Goal: Task Accomplishment & Management: Complete application form

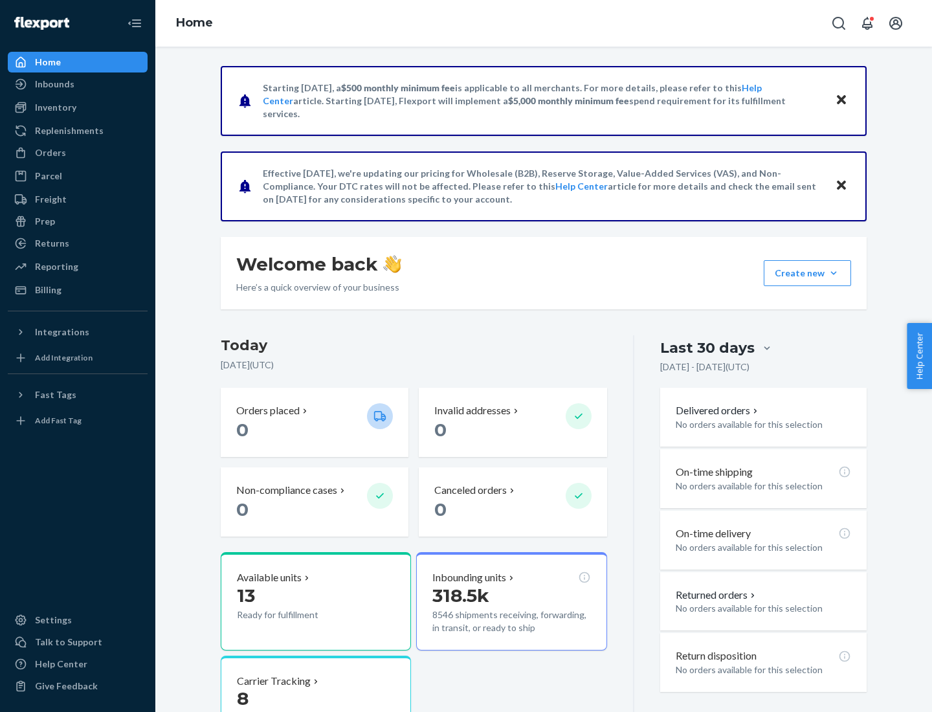
click at [834, 273] on button "Create new Create new inbound Create new order Create new product" at bounding box center [807, 273] width 87 height 26
click at [78, 84] on div "Inbounds" at bounding box center [77, 84] width 137 height 18
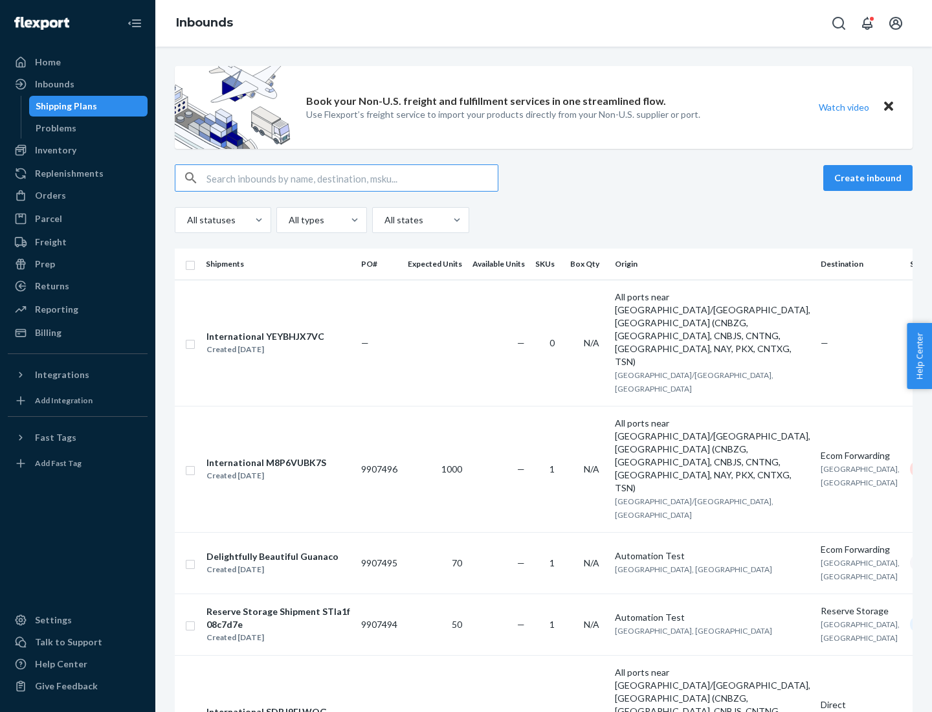
click at [870, 178] on button "Create inbound" at bounding box center [868, 178] width 89 height 26
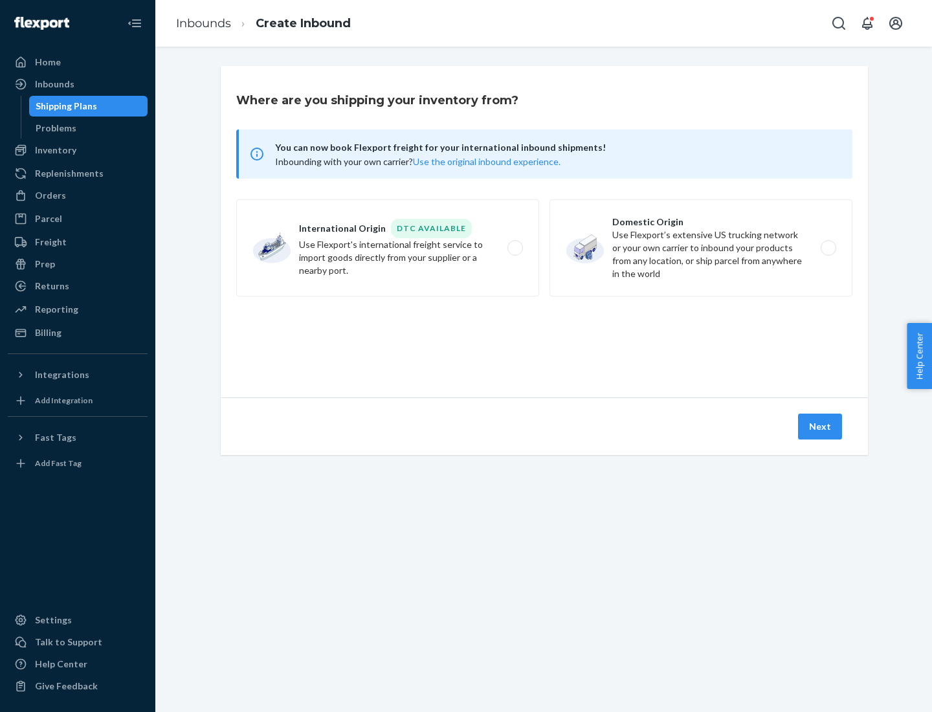
click at [701, 248] on label "Domestic Origin Use Flexport’s extensive US trucking network or your own carrie…" at bounding box center [701, 247] width 303 height 97
click at [828, 248] on input "Domestic Origin Use Flexport’s extensive US trucking network or your own carrie…" at bounding box center [832, 248] width 8 height 8
radio input "true"
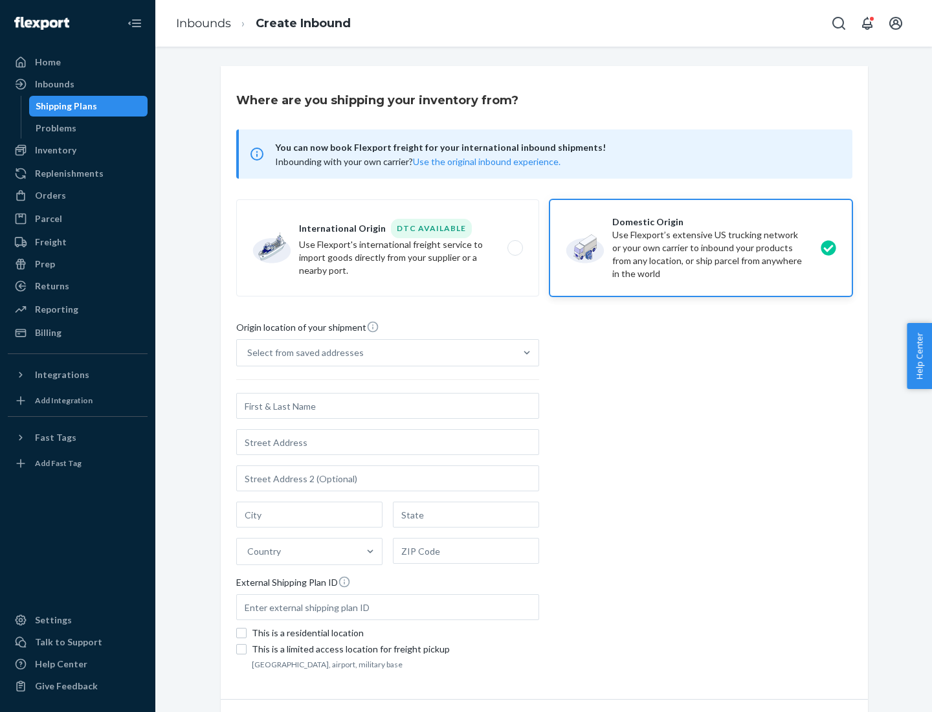
click at [302, 353] on div "Select from saved addresses" at bounding box center [305, 352] width 117 height 13
click at [249, 353] on input "Select from saved addresses" at bounding box center [247, 352] width 1 height 13
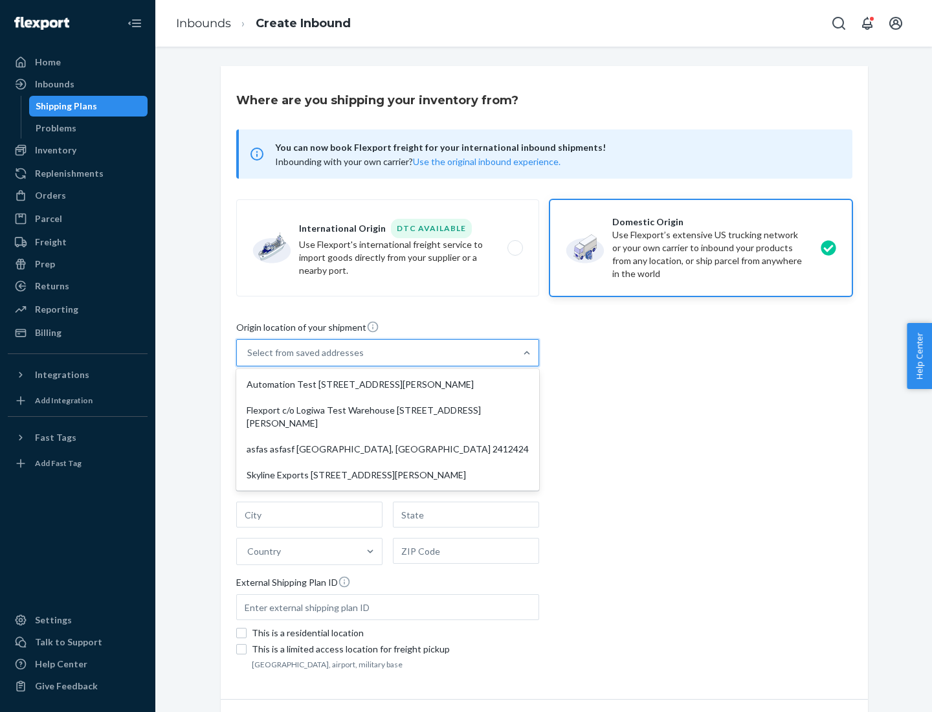
scroll to position [5, 0]
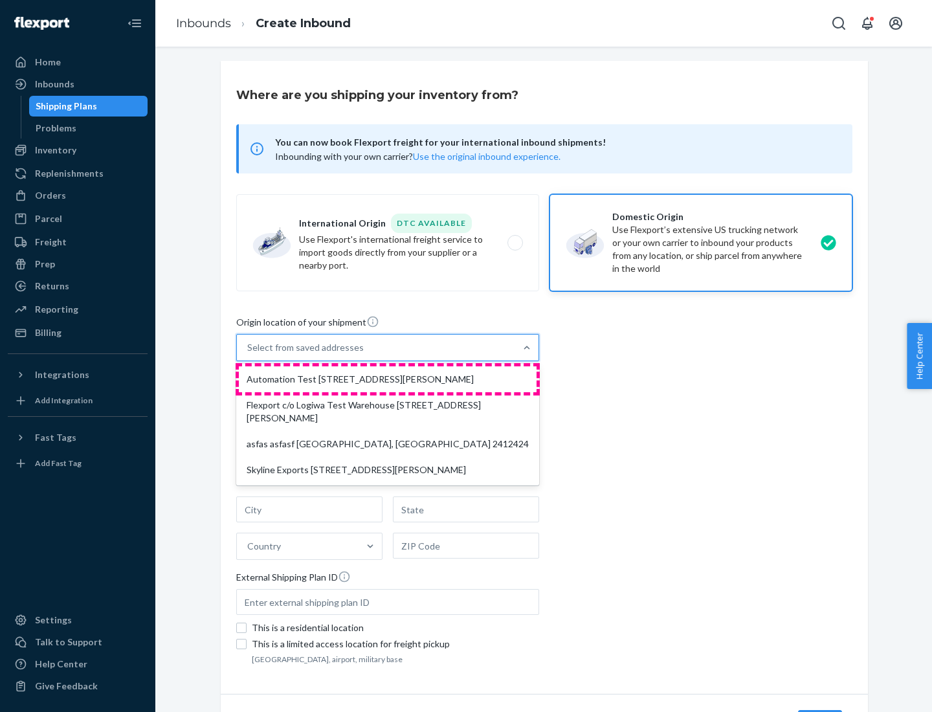
click at [388, 379] on div "Automation Test [STREET_ADDRESS][PERSON_NAME]" at bounding box center [388, 379] width 298 height 26
click at [249, 354] on input "option Automation Test [STREET_ADDRESS][PERSON_NAME] focused, 1 of 4. 4 results…" at bounding box center [247, 347] width 1 height 13
type input "Automation Test"
type input "9th Floor"
type input "[GEOGRAPHIC_DATA]"
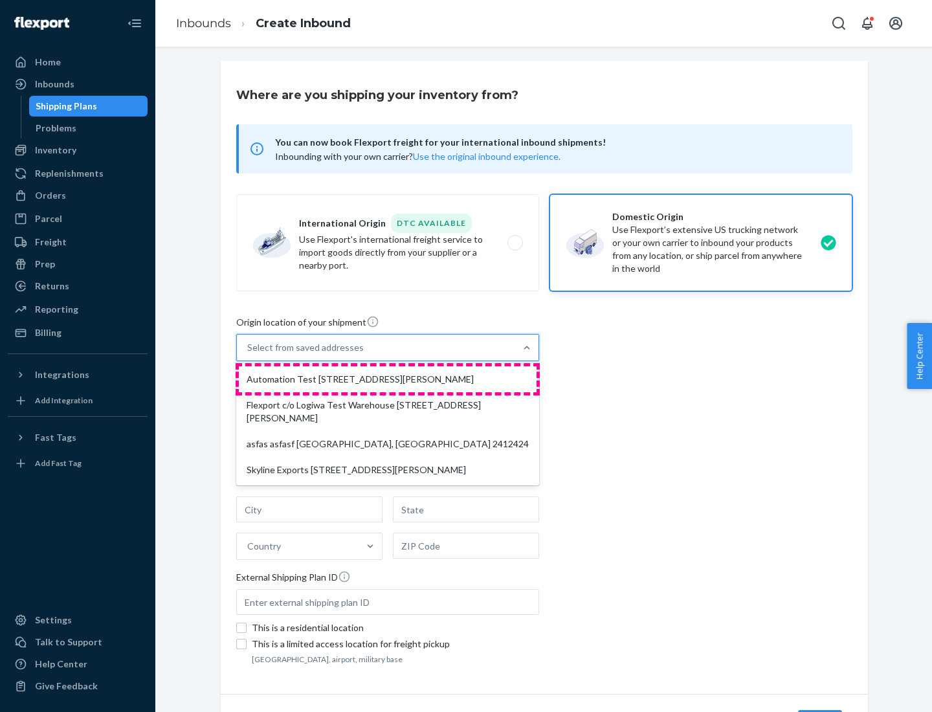
type input "CA"
type input "94104"
type input "[STREET_ADDRESS][PERSON_NAME]"
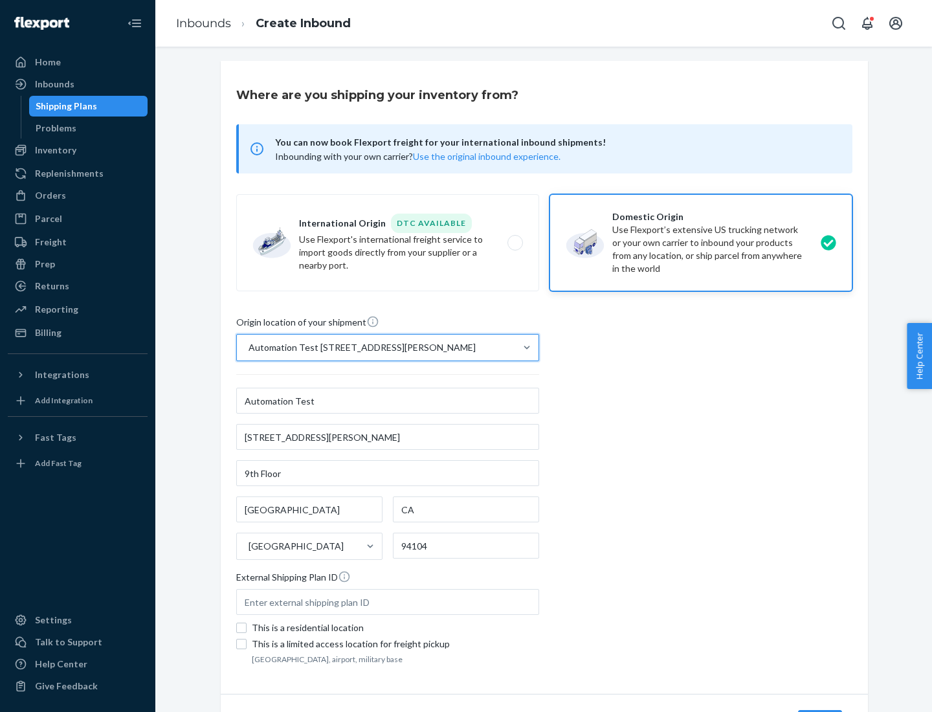
scroll to position [76, 0]
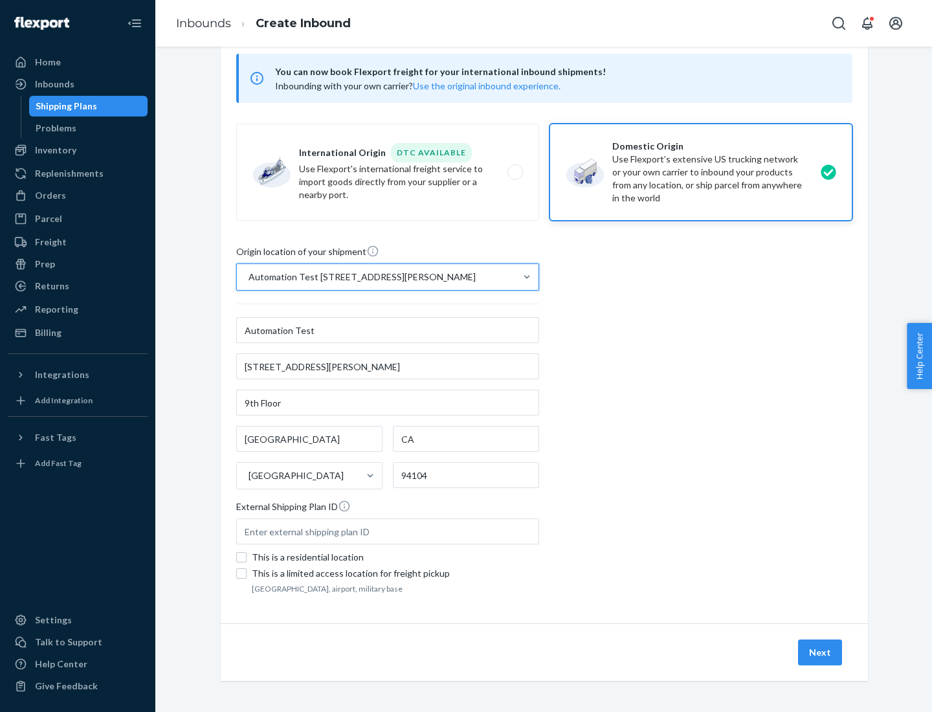
click at [821, 653] on button "Next" at bounding box center [820, 653] width 44 height 26
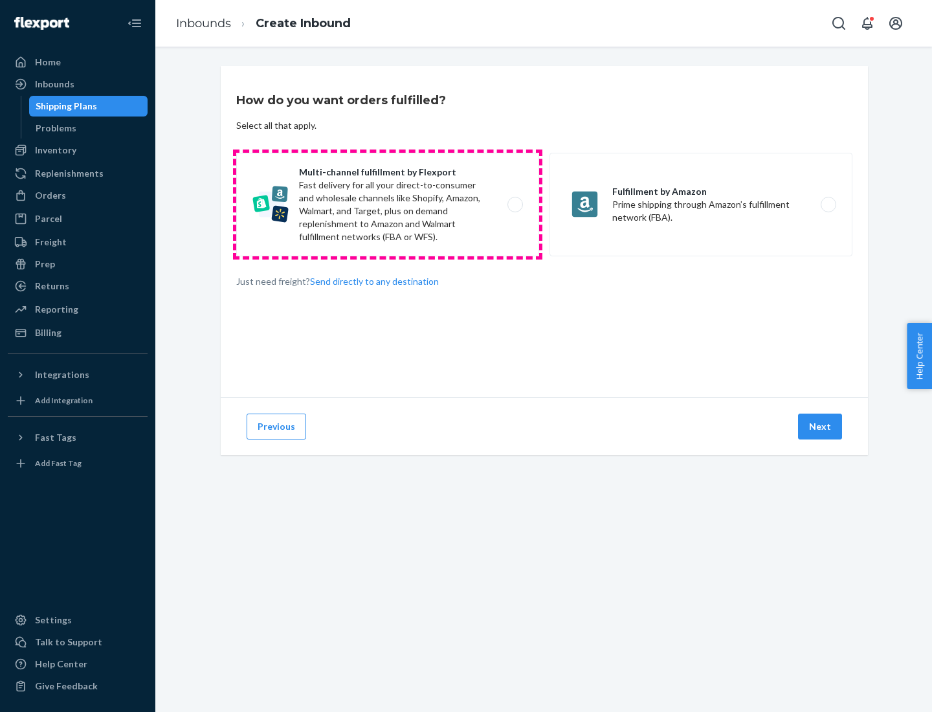
click at [388, 205] on label "Multi-channel fulfillment by Flexport Fast delivery for all your direct-to-cons…" at bounding box center [387, 205] width 303 height 104
click at [515, 205] on input "Multi-channel fulfillment by Flexport Fast delivery for all your direct-to-cons…" at bounding box center [519, 205] width 8 height 8
radio input "true"
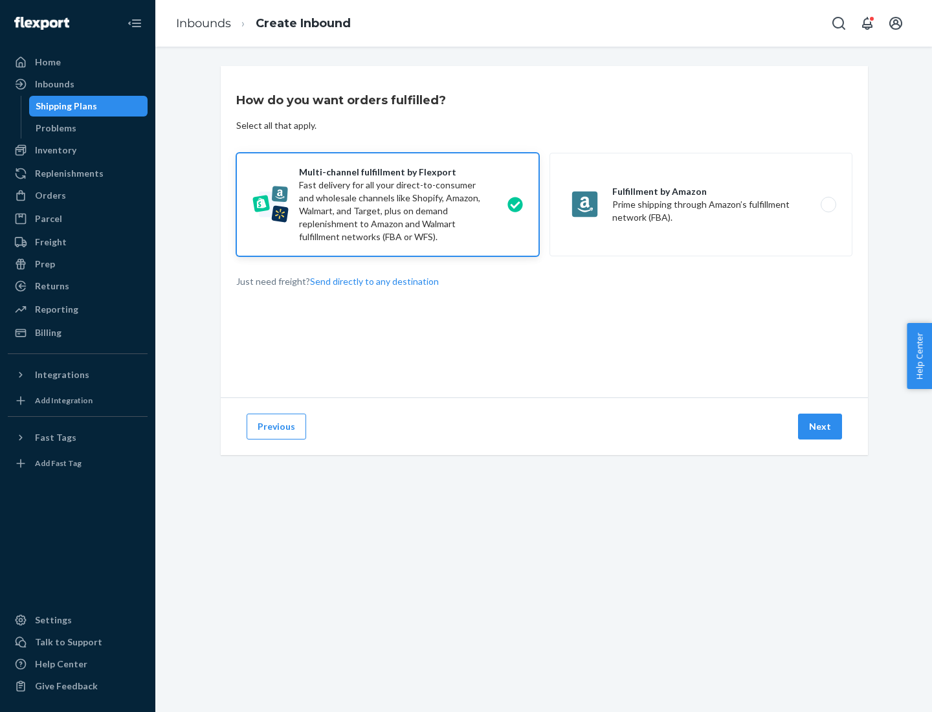
click at [821, 427] on button "Next" at bounding box center [820, 427] width 44 height 26
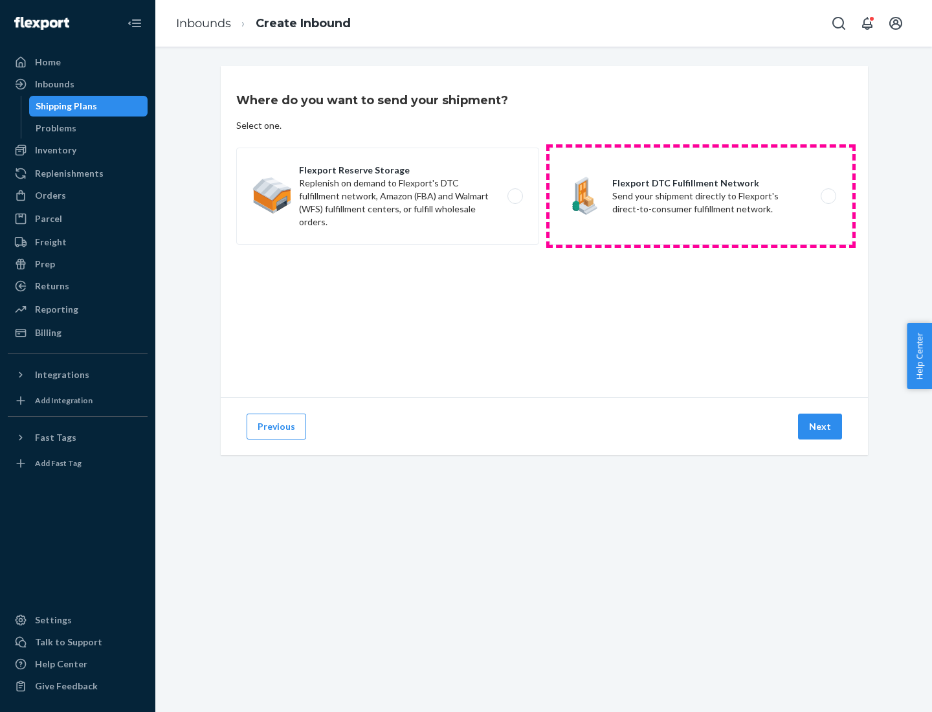
click at [701, 196] on label "Flexport DTC Fulfillment Network Send your shipment directly to Flexport's dire…" at bounding box center [701, 196] width 303 height 97
click at [828, 196] on input "Flexport DTC Fulfillment Network Send your shipment directly to Flexport's dire…" at bounding box center [832, 196] width 8 height 8
radio input "true"
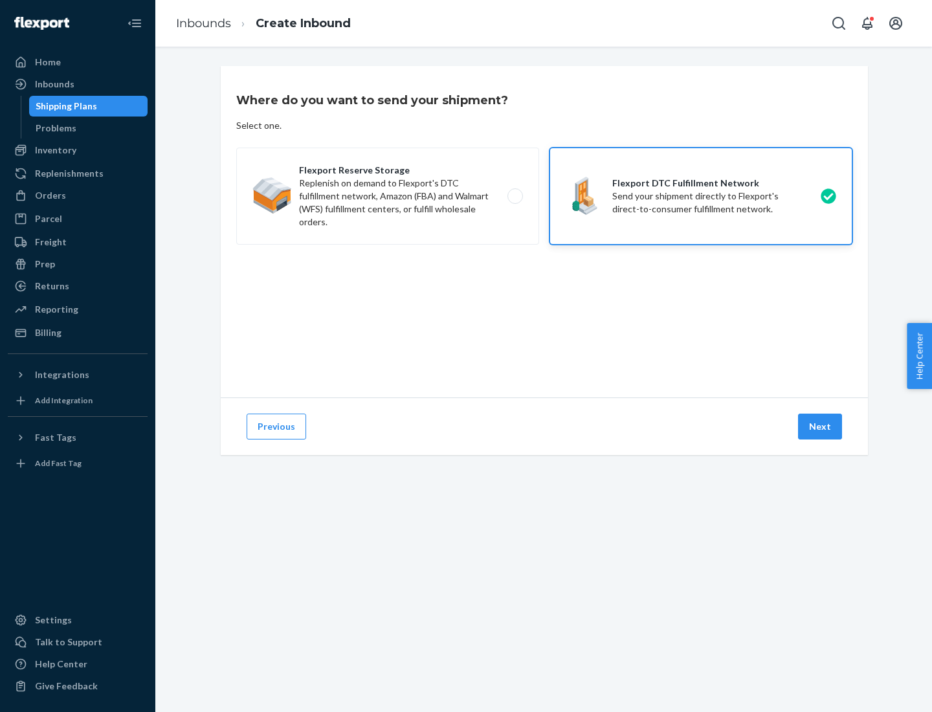
click at [821, 427] on button "Next" at bounding box center [820, 427] width 44 height 26
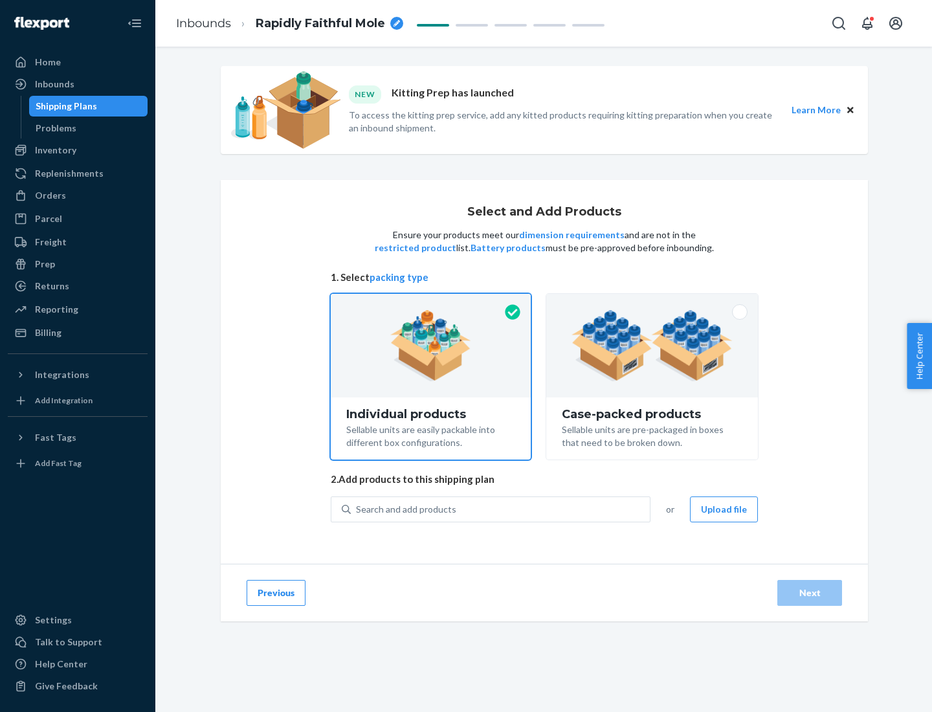
click at [653, 346] on img at bounding box center [652, 345] width 161 height 71
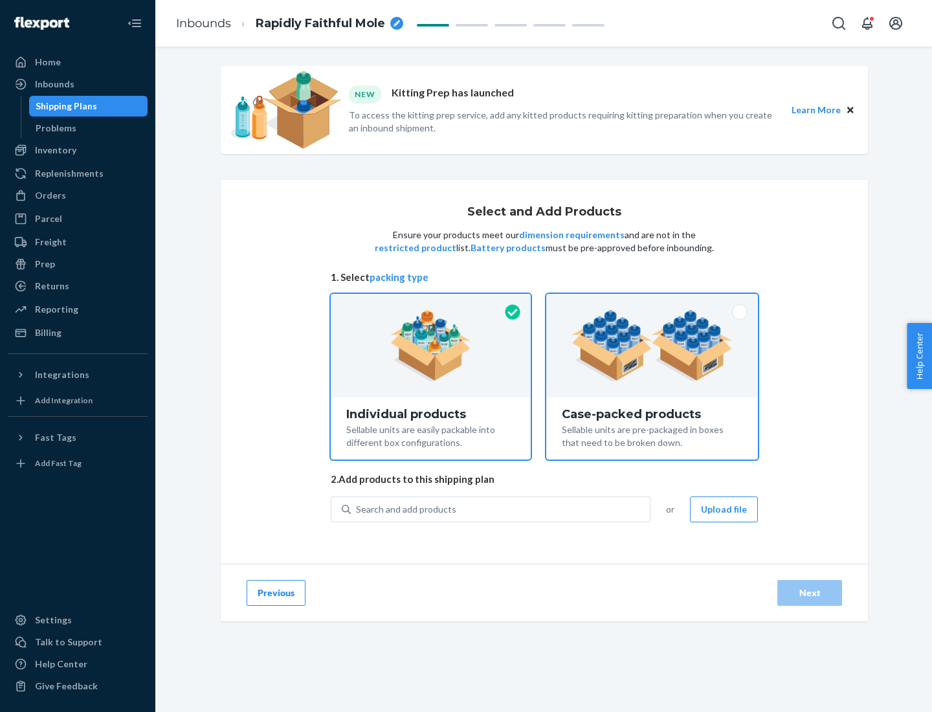
click at [653, 302] on input "Case-packed products Sellable units are pre-packaged in boxes that need to be b…" at bounding box center [652, 298] width 8 height 8
radio input "true"
radio input "false"
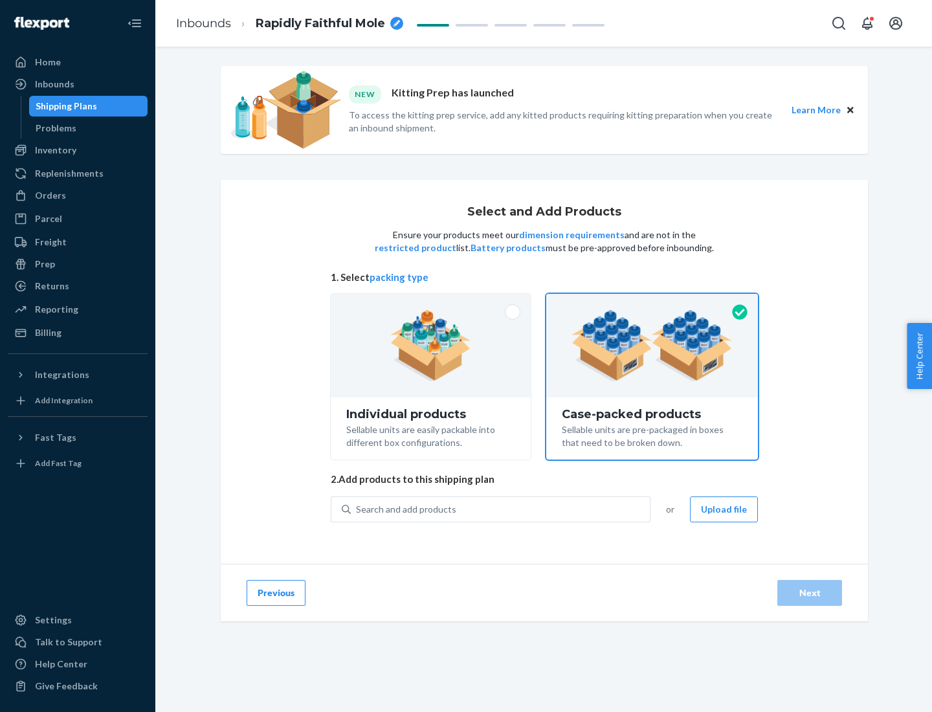
click at [501, 509] on div "Search and add products" at bounding box center [500, 509] width 299 height 23
click at [357, 509] on input "Search and add products" at bounding box center [356, 509] width 1 height 13
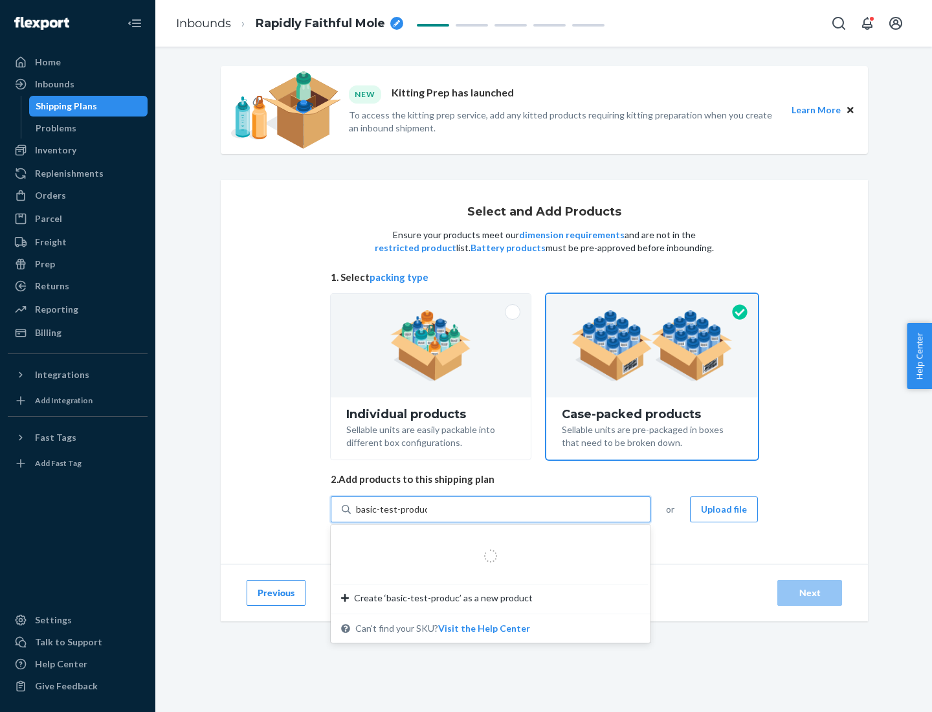
type input "basic-test-product-1"
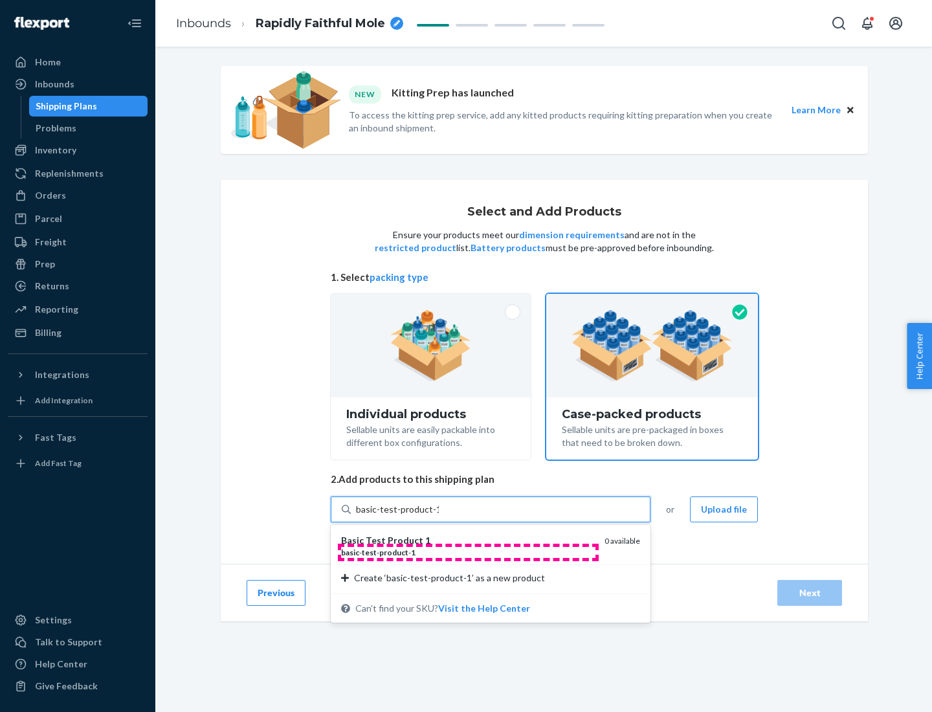
click at [468, 552] on div "basic - test - product - 1" at bounding box center [467, 552] width 253 height 11
click at [439, 516] on input "basic-test-product-1" at bounding box center [397, 509] width 83 height 13
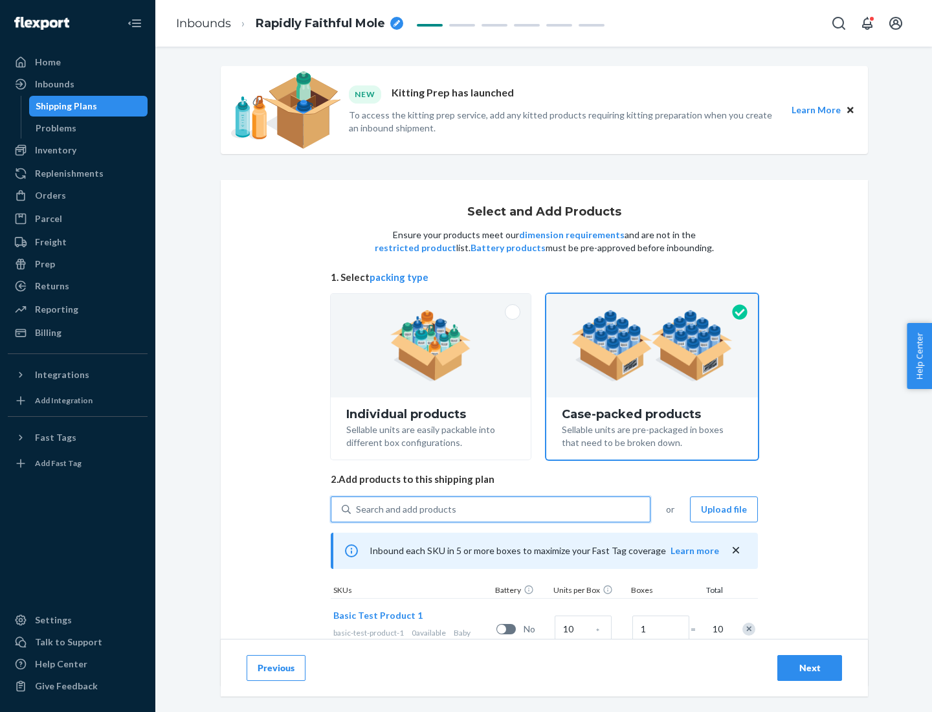
scroll to position [47, 0]
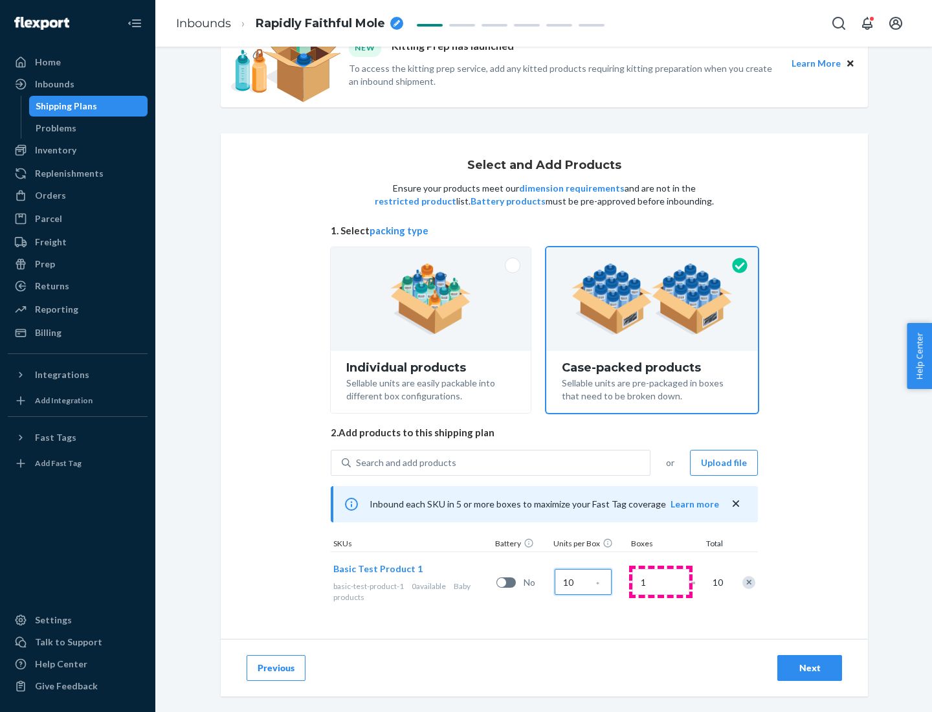
type input "10"
type input "7"
click at [810, 668] on div "Next" at bounding box center [810, 668] width 43 height 13
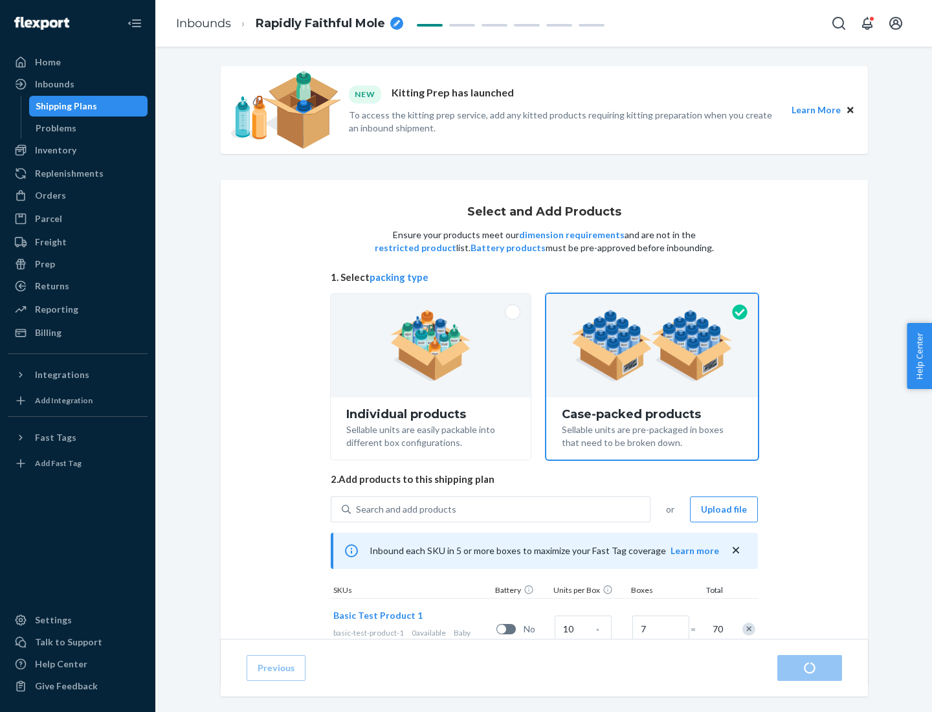
radio input "true"
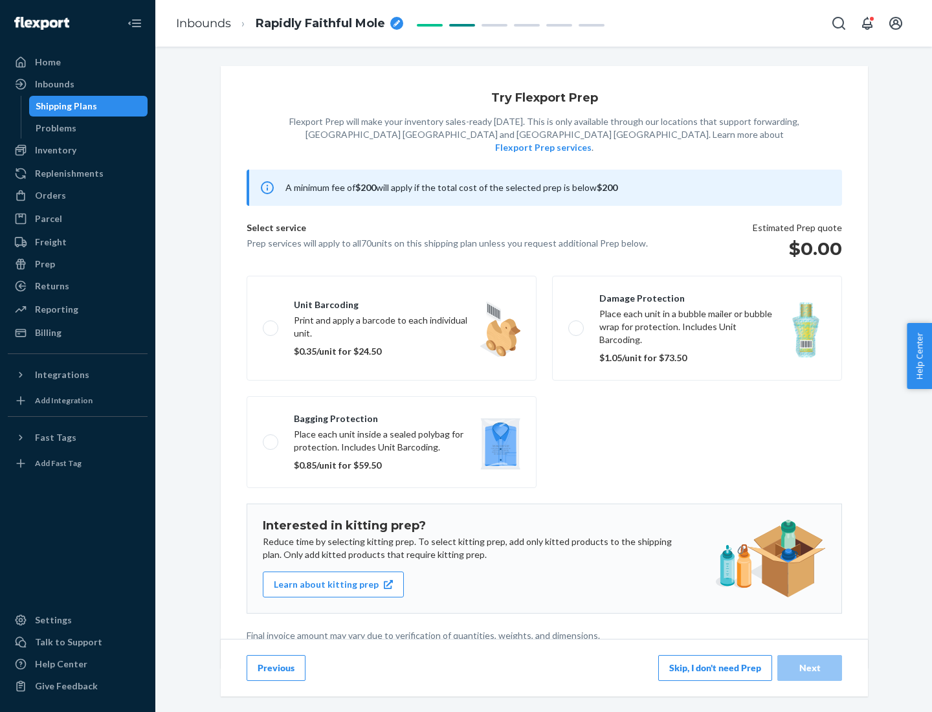
scroll to position [3, 0]
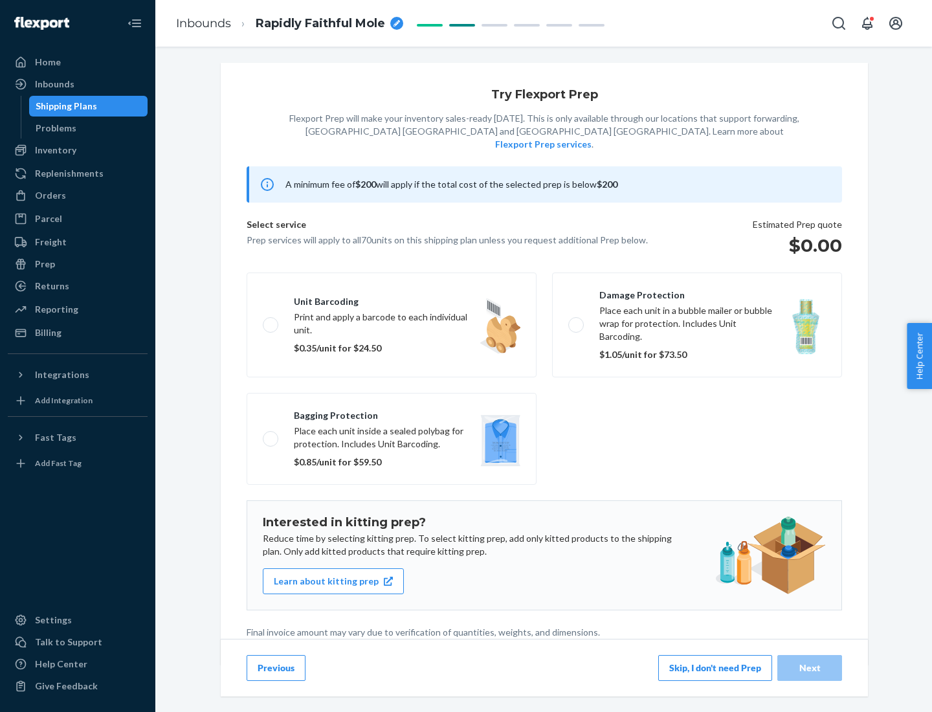
click at [392, 412] on label "Bagging protection Place each unit inside a sealed polybag for protection. Incl…" at bounding box center [392, 439] width 290 height 92
click at [271, 434] on input "Bagging protection Place each unit inside a sealed polybag for protection. Incl…" at bounding box center [267, 438] width 8 height 8
checkbox input "true"
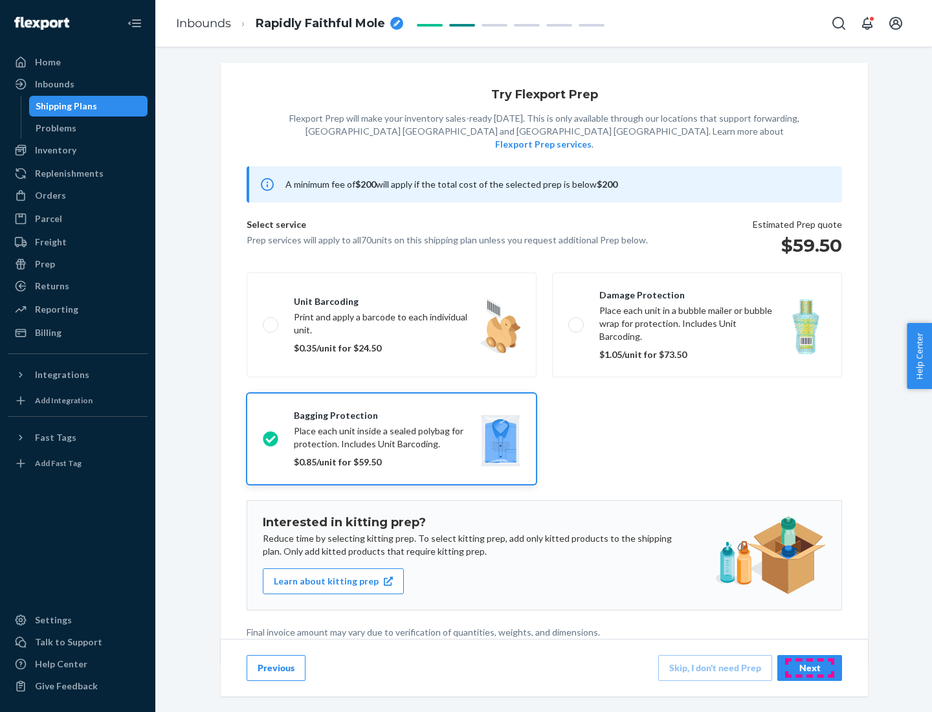
click at [810, 667] on div "Next" at bounding box center [810, 668] width 43 height 13
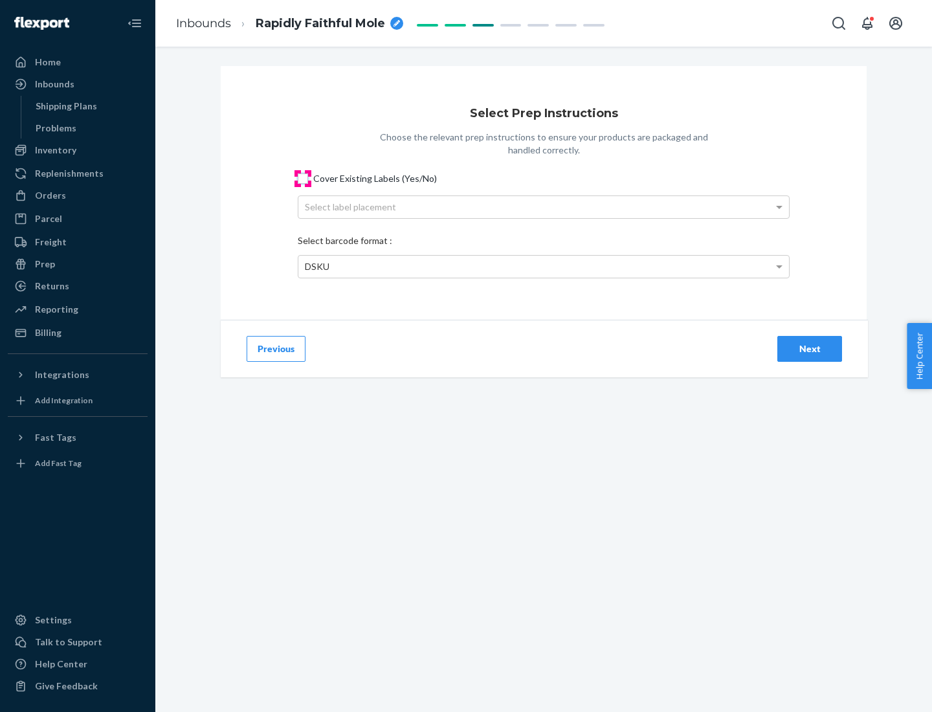
click at [303, 178] on input "Cover Existing Labels (Yes/No)" at bounding box center [303, 179] width 10 height 10
checkbox input "true"
click at [544, 207] on div "Select label placement" at bounding box center [543, 207] width 491 height 22
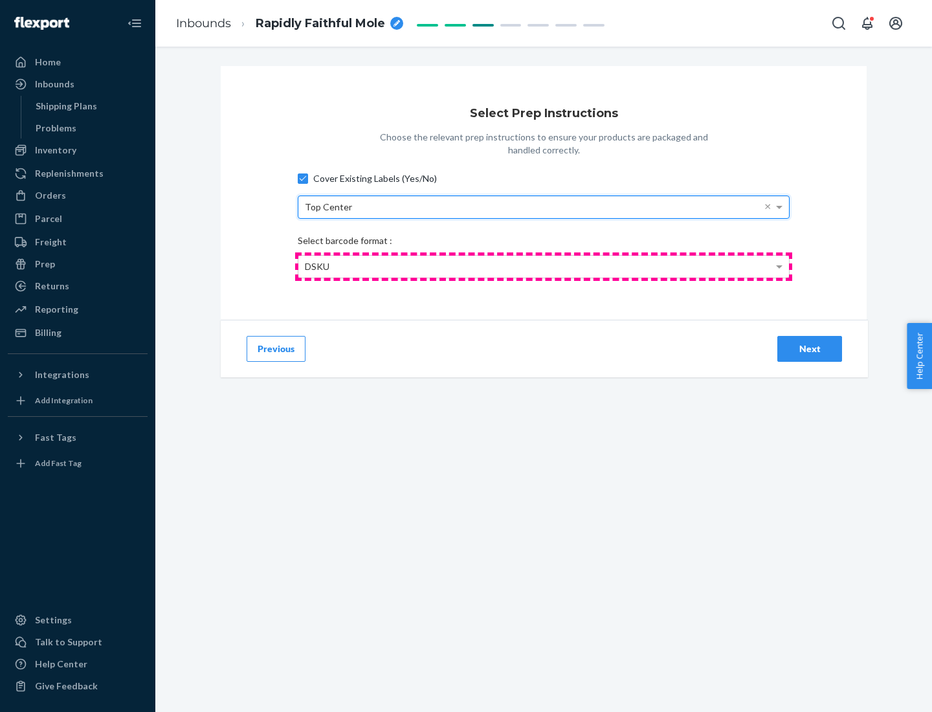
click at [544, 266] on div "DSKU" at bounding box center [543, 267] width 491 height 22
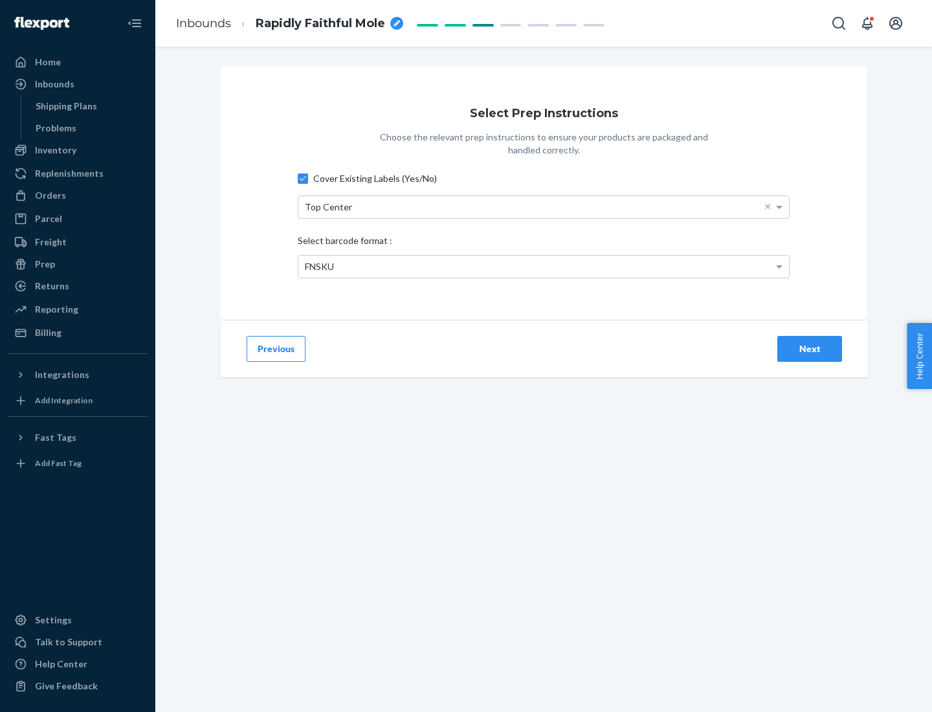
click at [810, 348] on div "Next" at bounding box center [810, 348] width 43 height 13
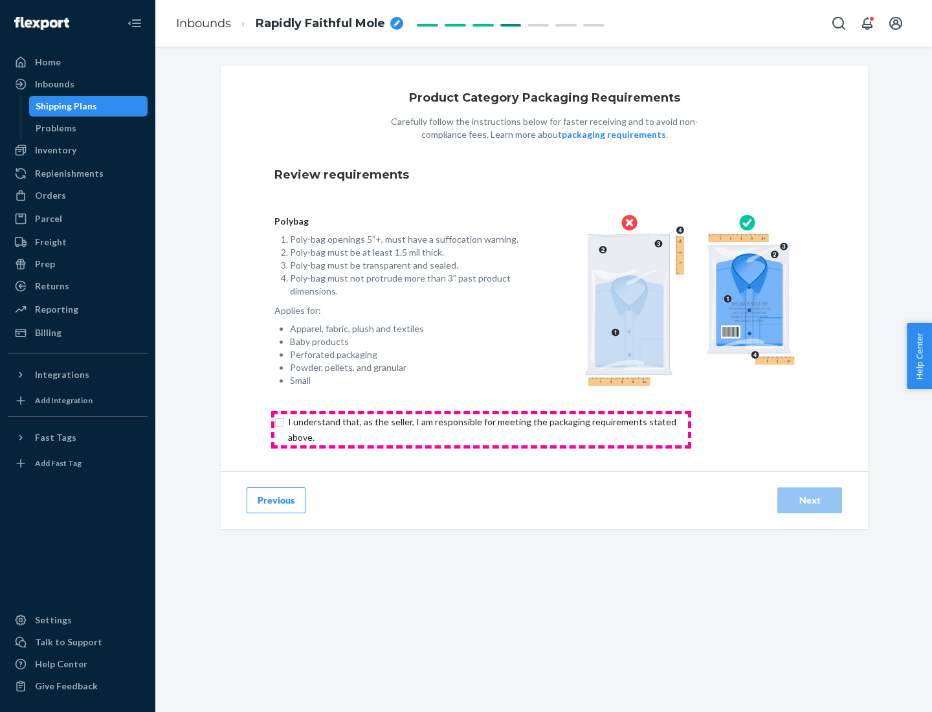
click at [481, 429] on input "checkbox" at bounding box center [490, 429] width 431 height 31
checkbox input "true"
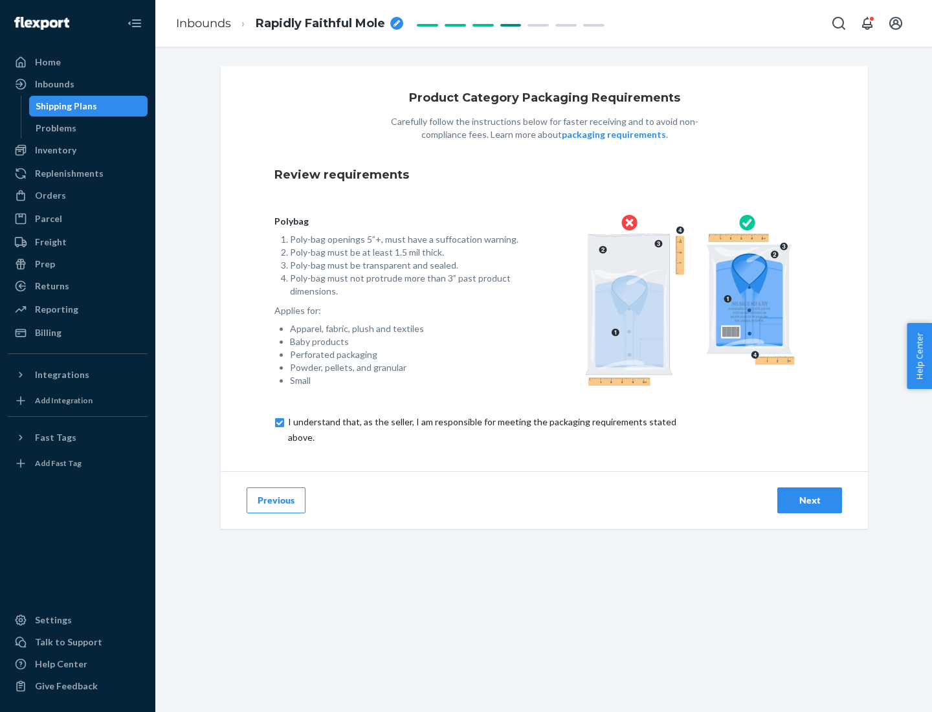
click at [810, 500] on div "Next" at bounding box center [810, 500] width 43 height 13
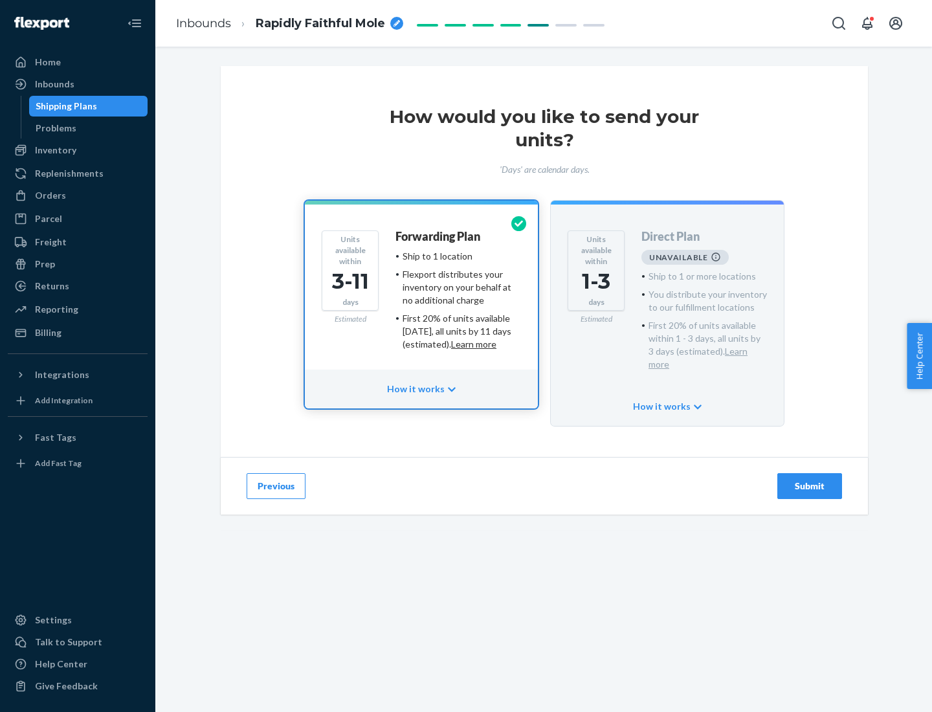
click at [439, 236] on h4 "Forwarding Plan" at bounding box center [438, 236] width 85 height 13
click at [810, 480] on div "Submit" at bounding box center [810, 486] width 43 height 13
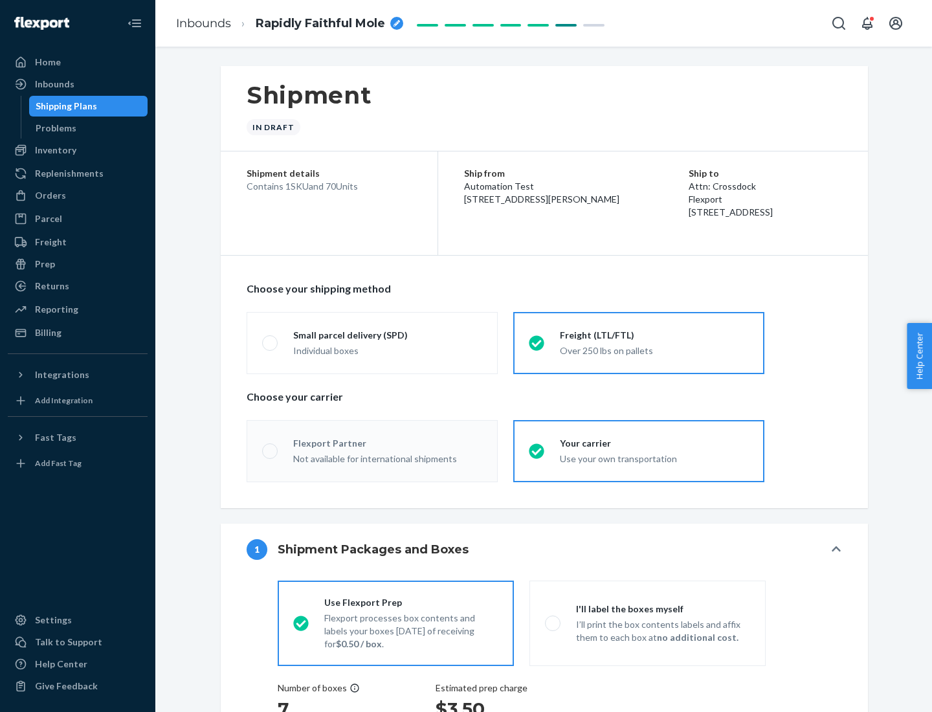
radio input "true"
radio input "false"
radio input "true"
radio input "false"
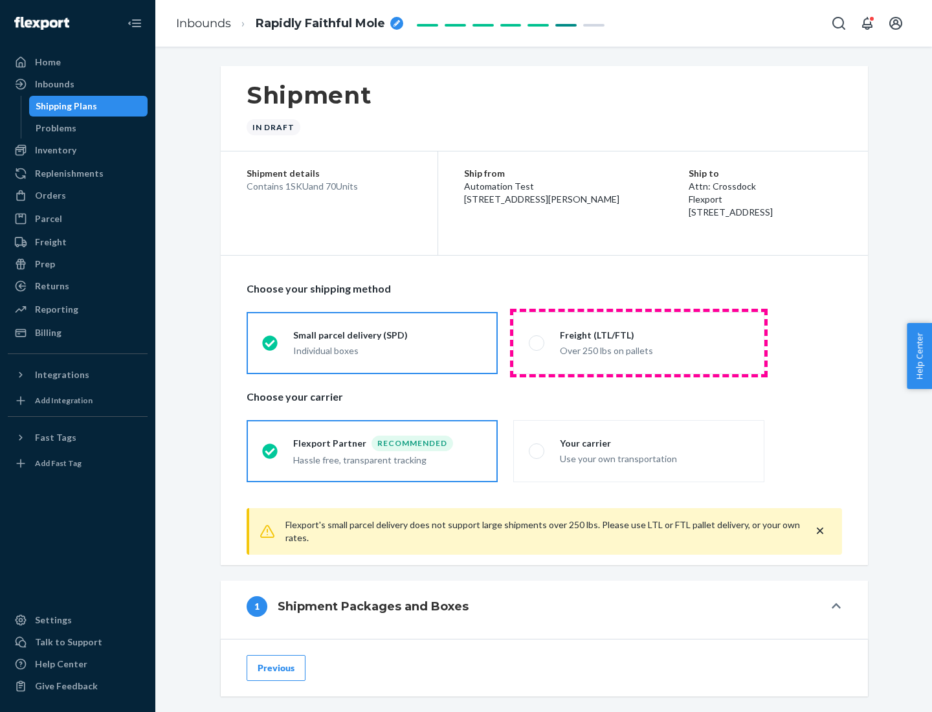
click at [639, 342] on div "Over 250 lbs on pallets" at bounding box center [654, 350] width 189 height 16
click at [537, 342] on input "Freight (LTL/FTL) Over 250 lbs on pallets" at bounding box center [533, 343] width 8 height 8
radio input "true"
radio input "false"
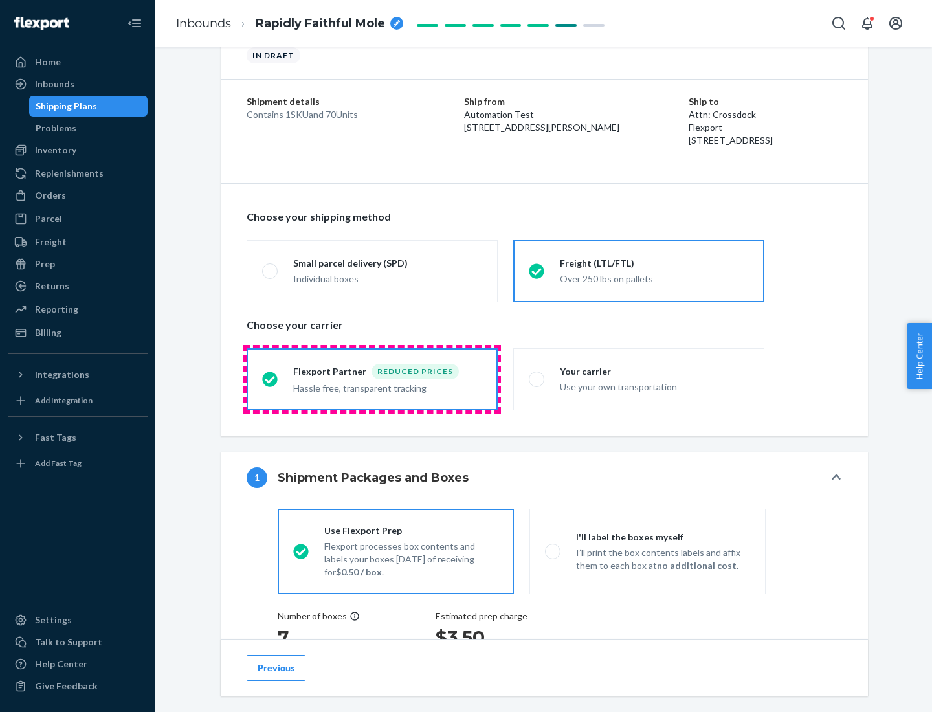
click at [372, 379] on div "Hassle free, transparent tracking" at bounding box center [387, 387] width 189 height 16
click at [271, 379] on input "Flexport Partner Reduced prices Hassle free, transparent tracking" at bounding box center [266, 379] width 8 height 8
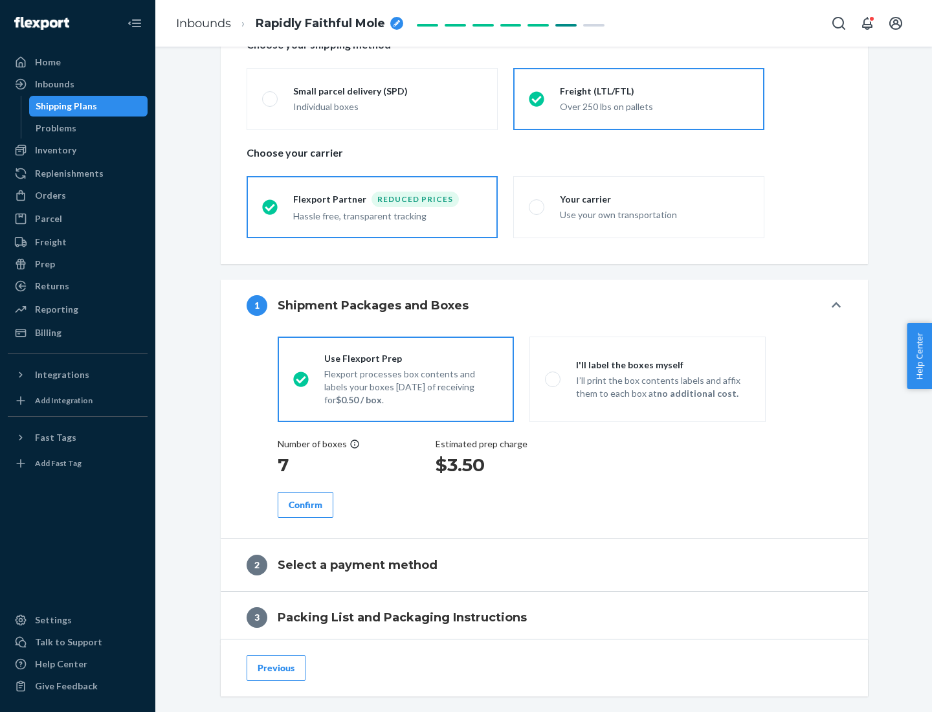
click at [647, 379] on p "I’ll print the box contents labels and affix them to each box at no additional …" at bounding box center [663, 387] width 174 height 26
click at [554, 379] on input "I'll label the boxes myself I’ll print the box contents labels and affix them t…" at bounding box center [549, 379] width 8 height 8
radio input "true"
radio input "false"
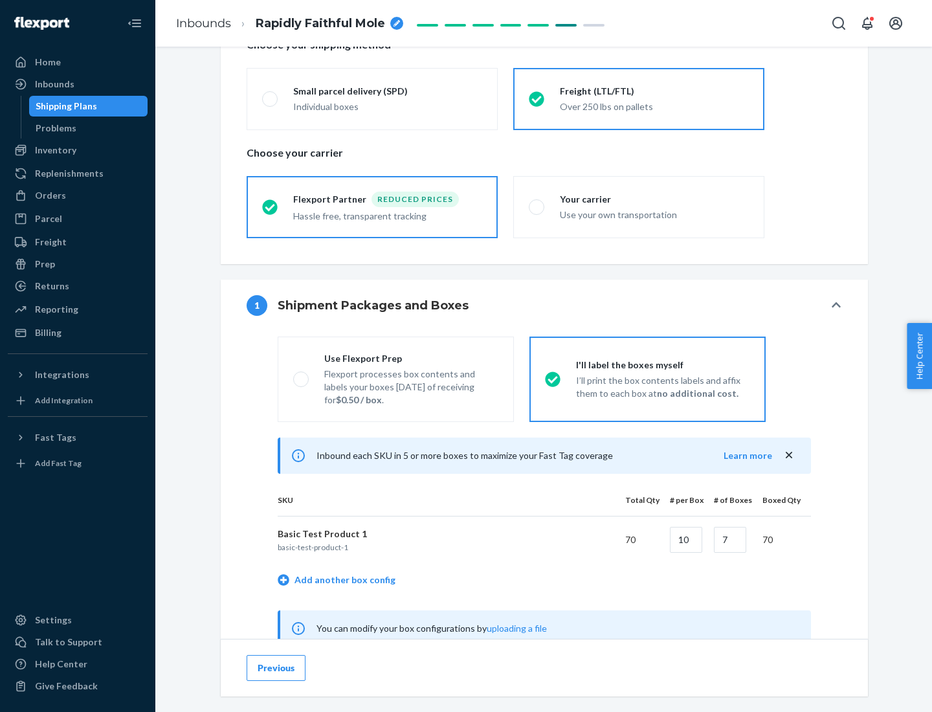
scroll to position [405, 0]
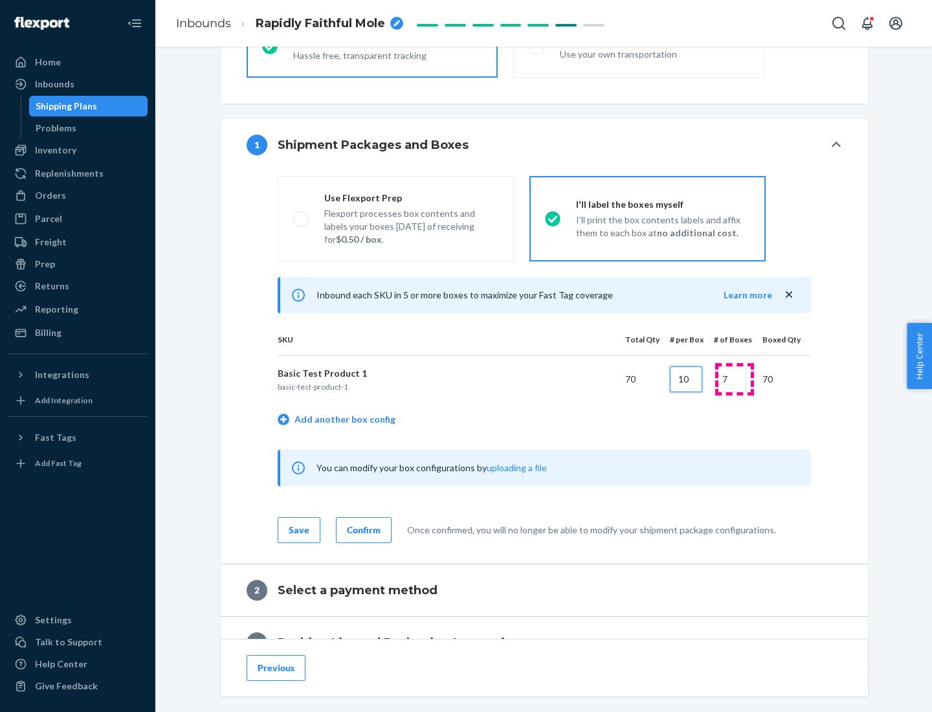
type input "10"
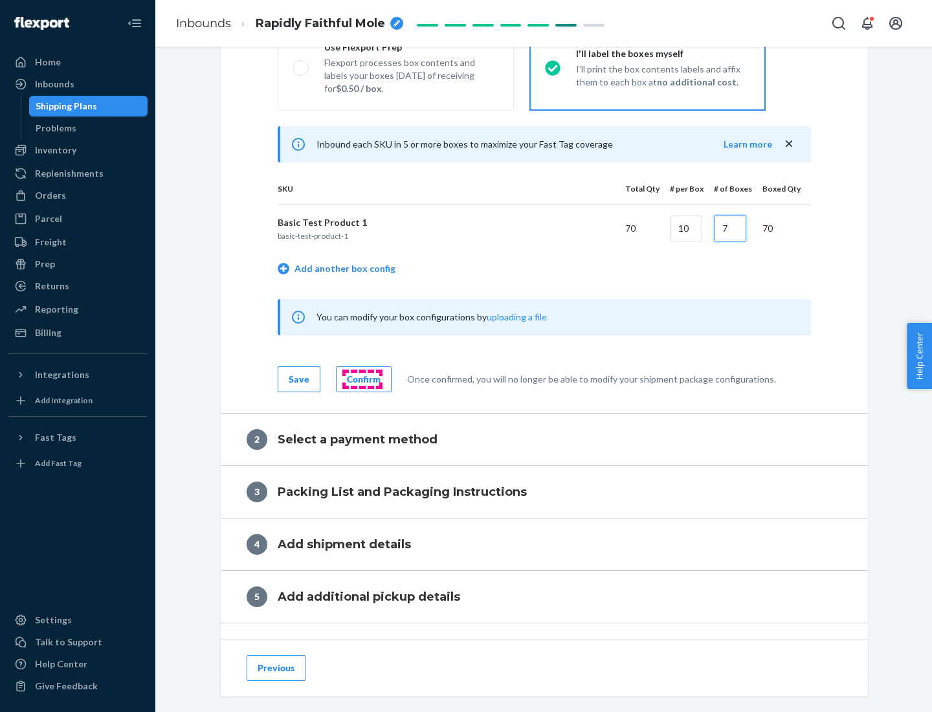
type input "7"
click at [362, 379] on div "Confirm" at bounding box center [364, 379] width 34 height 13
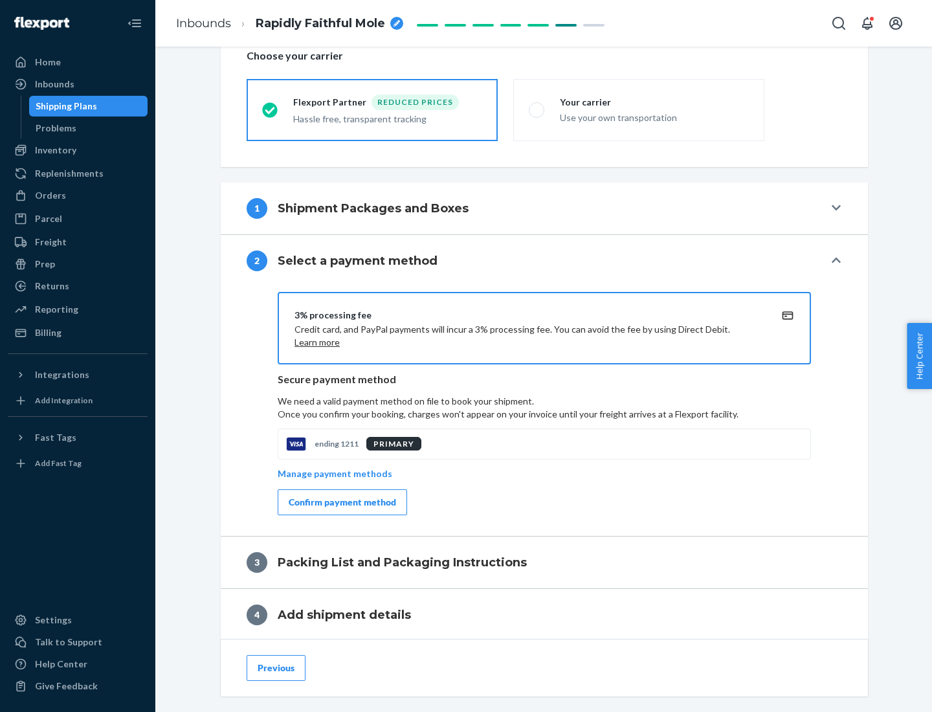
scroll to position [464, 0]
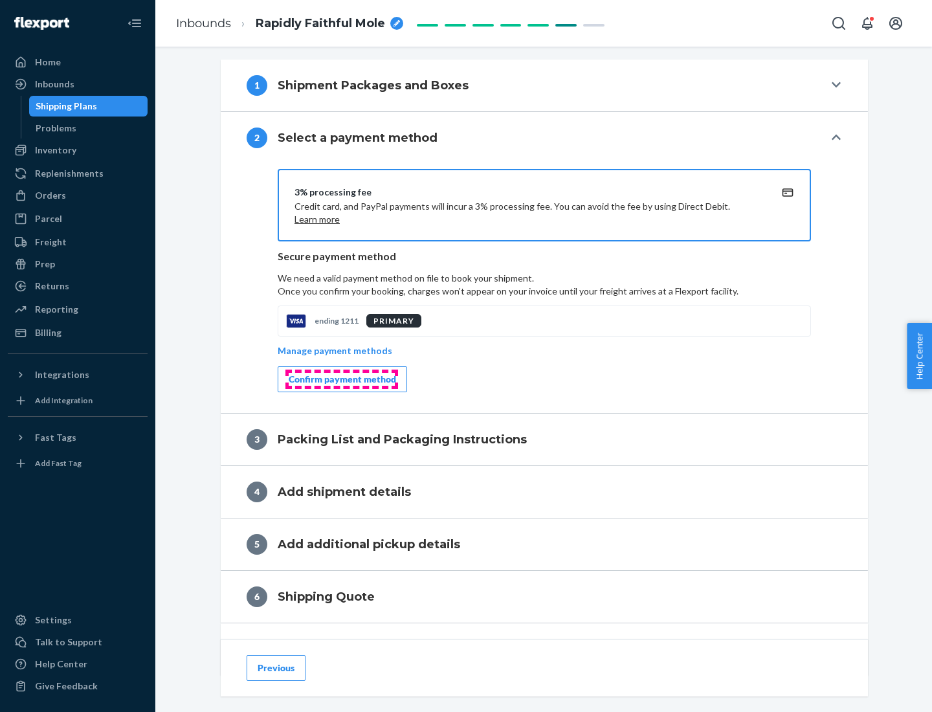
click at [341, 379] on div "Confirm payment method" at bounding box center [342, 379] width 107 height 13
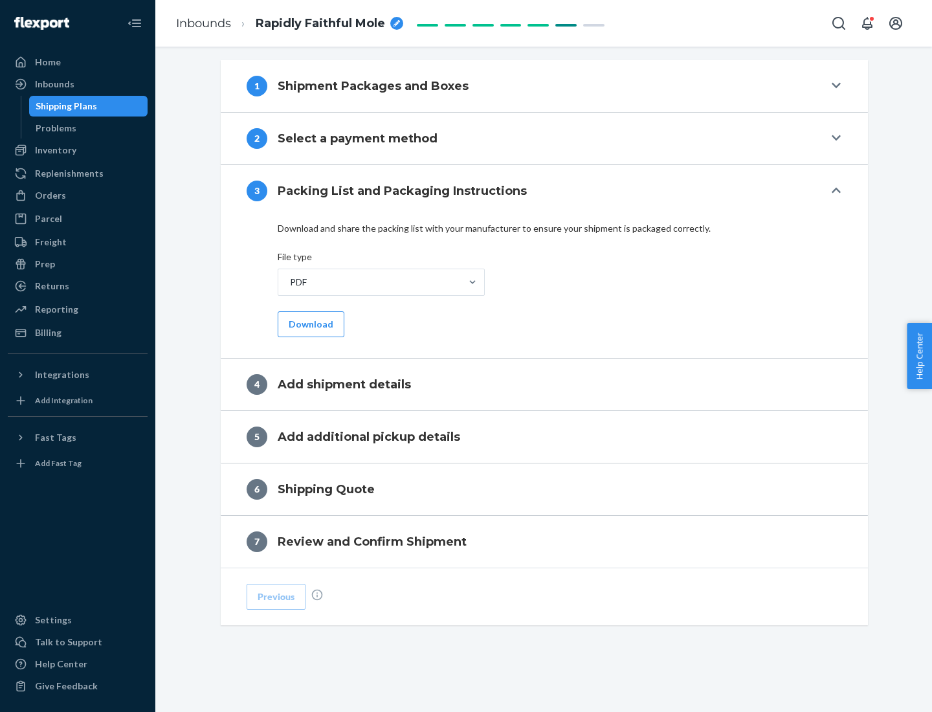
scroll to position [409, 0]
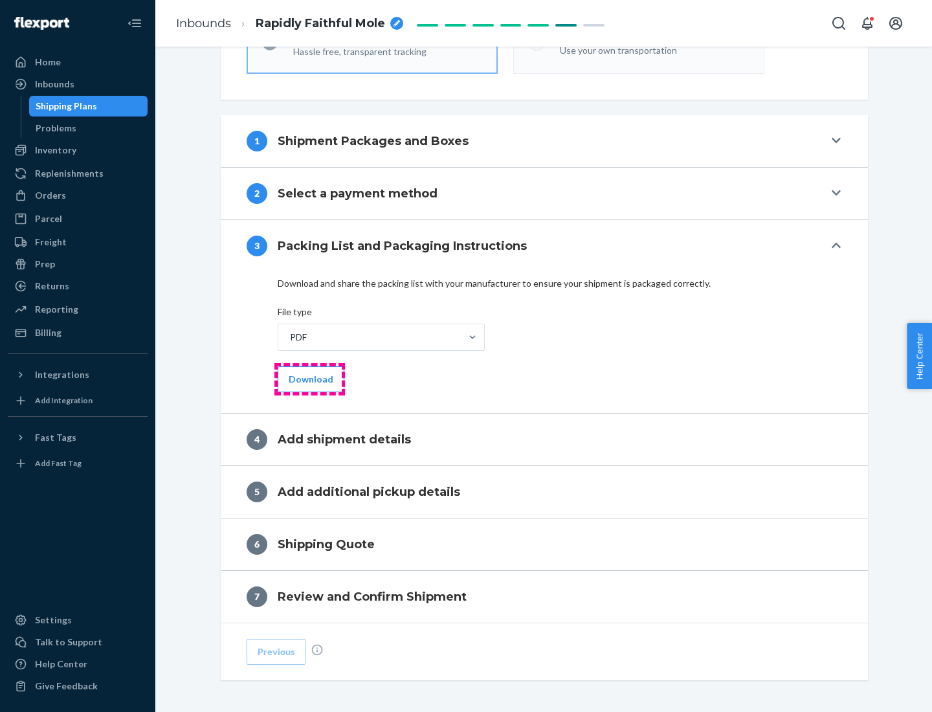
click at [309, 379] on button "Download" at bounding box center [311, 379] width 67 height 26
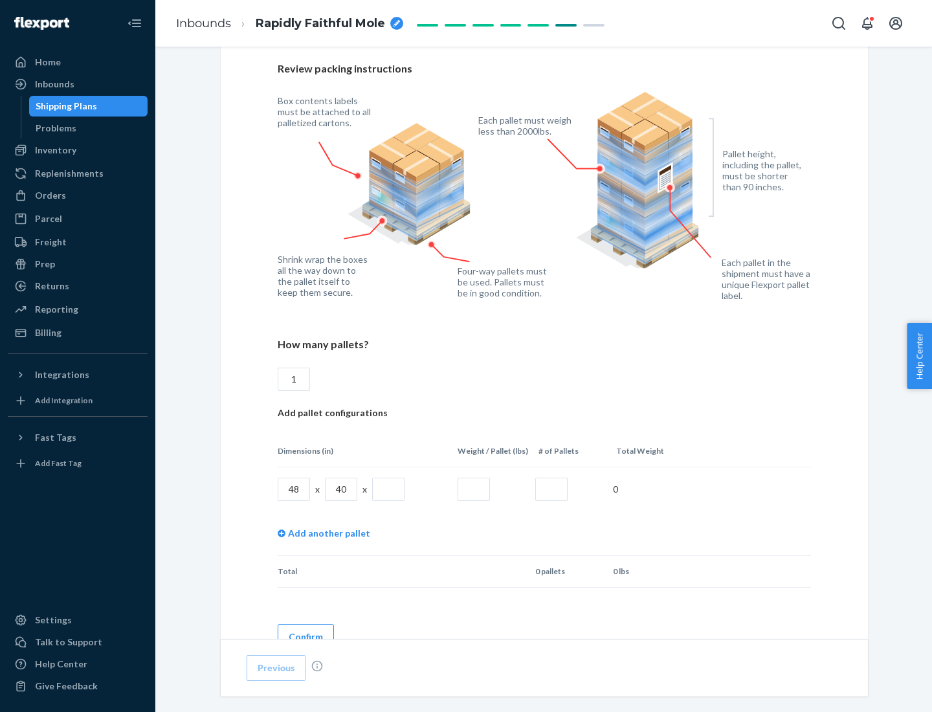
scroll to position [888, 0]
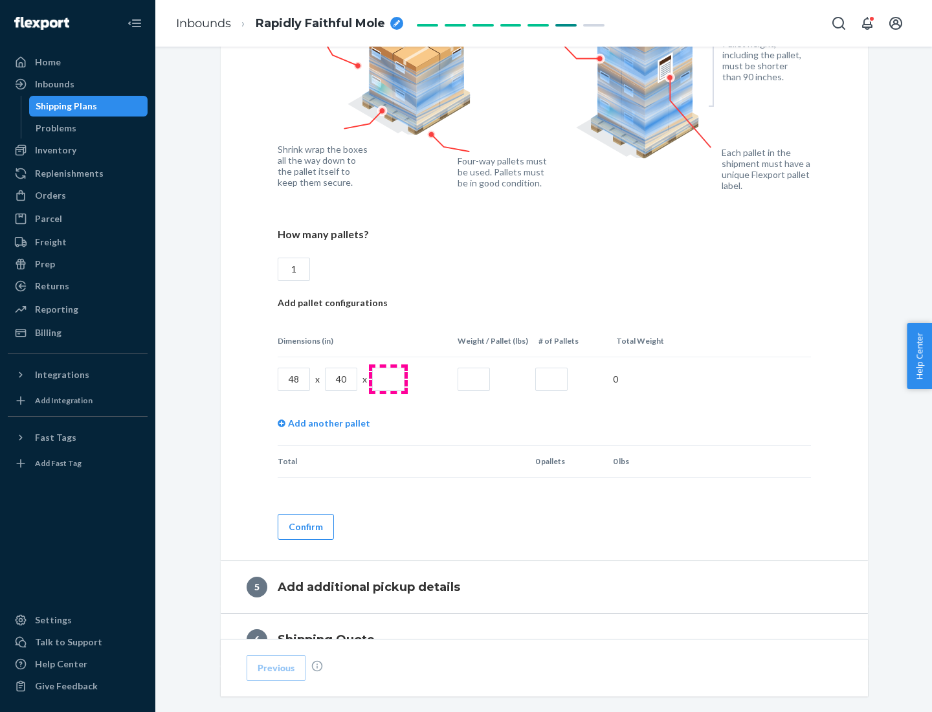
type input "1"
type input "40"
type input "200"
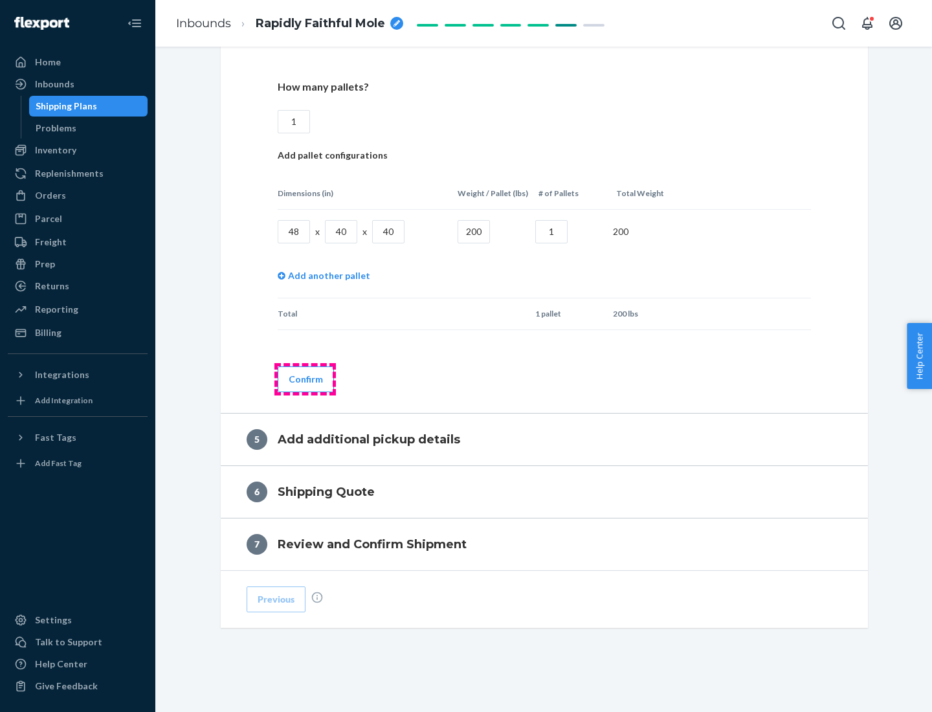
type input "1"
click at [305, 379] on button "Confirm" at bounding box center [306, 379] width 56 height 26
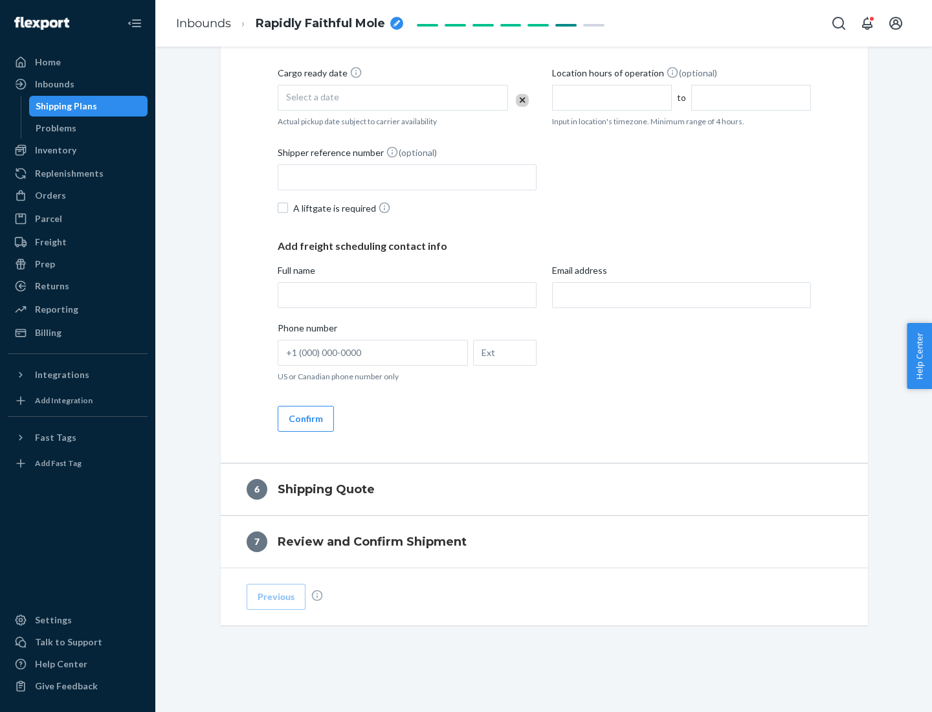
scroll to position [443, 0]
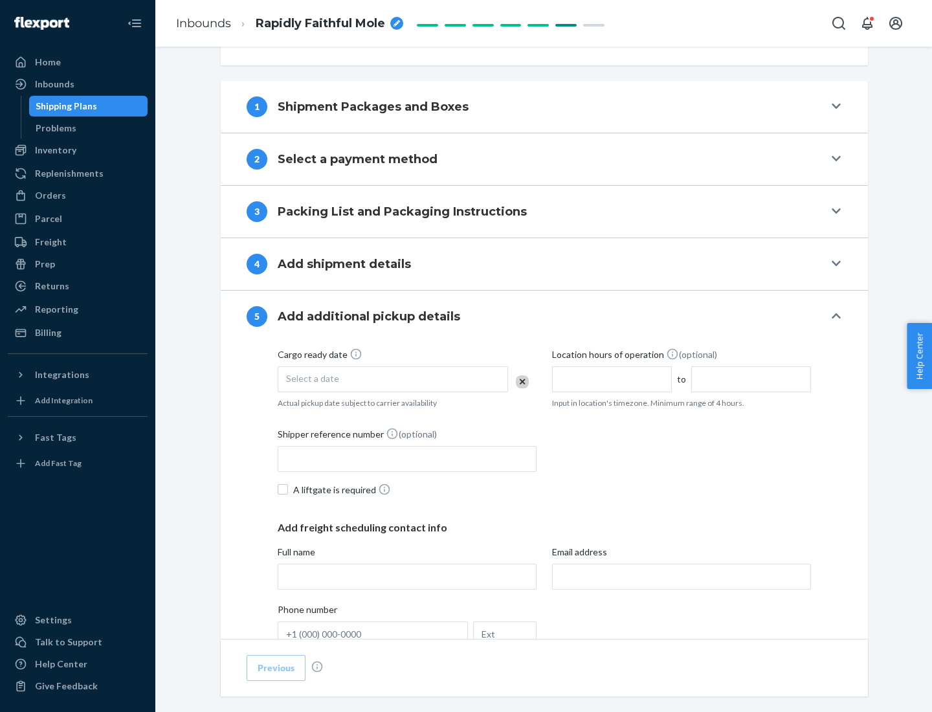
click at [393, 379] on div "Select a date" at bounding box center [393, 379] width 230 height 26
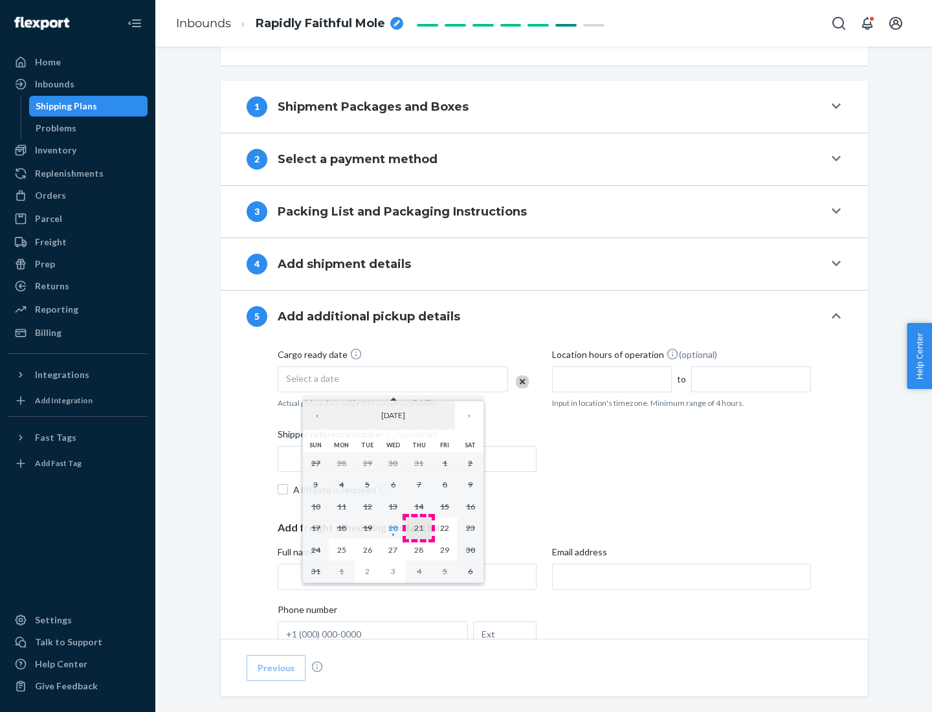
click at [419, 528] on abbr "21" at bounding box center [418, 528] width 9 height 10
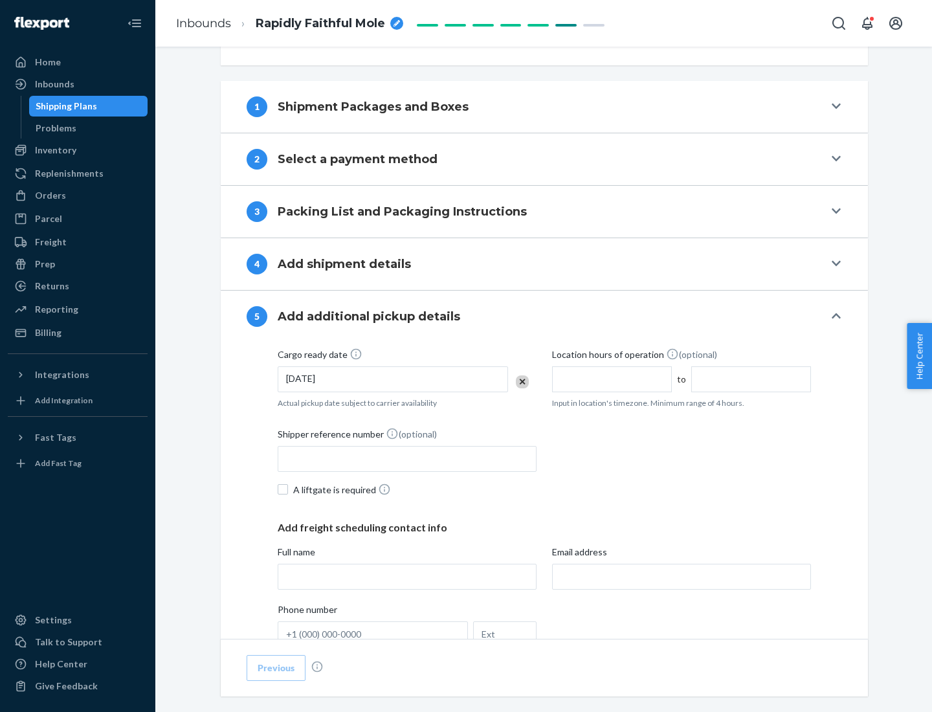
scroll to position [640, 0]
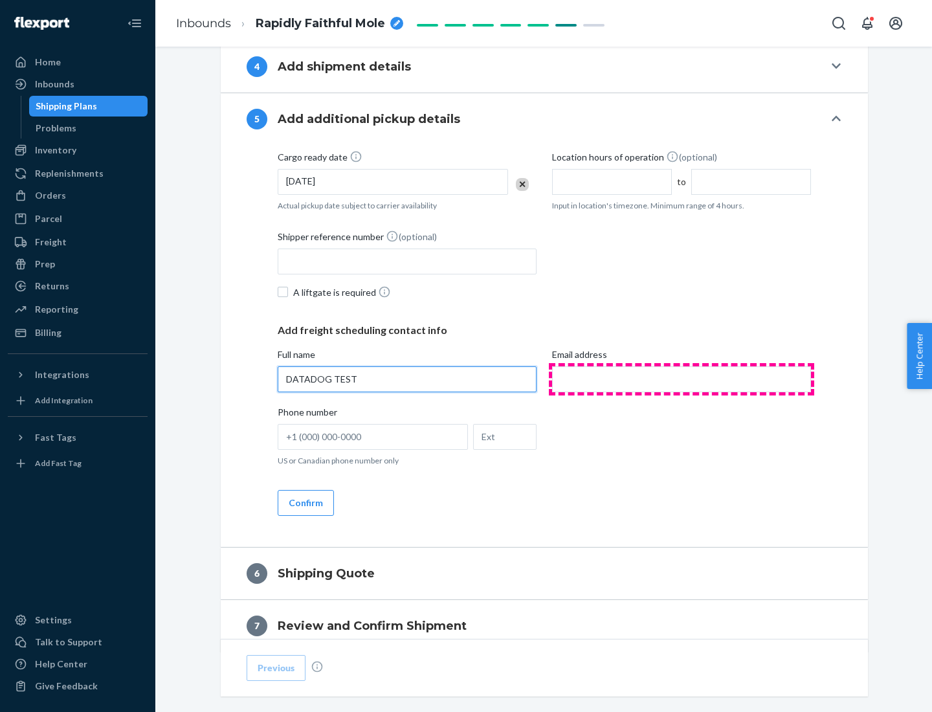
type input "DATADOG TEST"
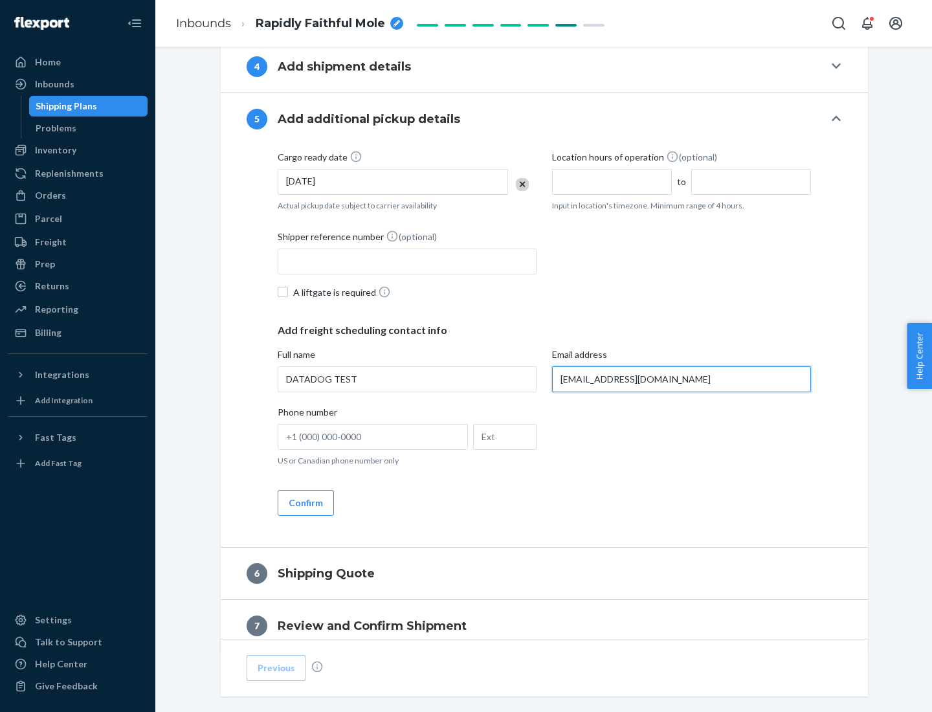
scroll to position [698, 0]
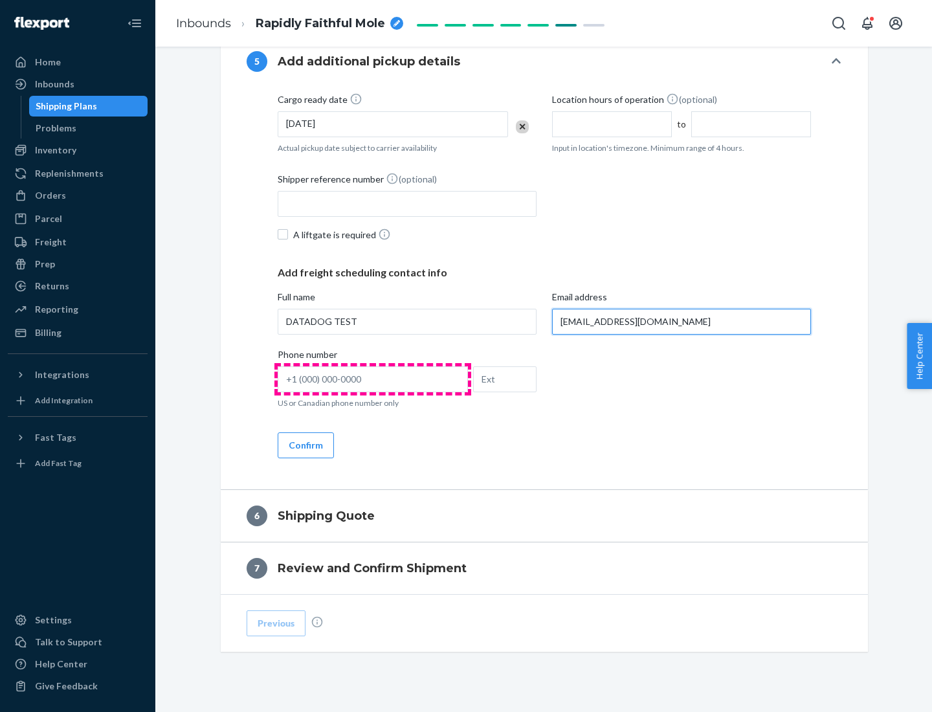
type input "[EMAIL_ADDRESS][DOMAIN_NAME]"
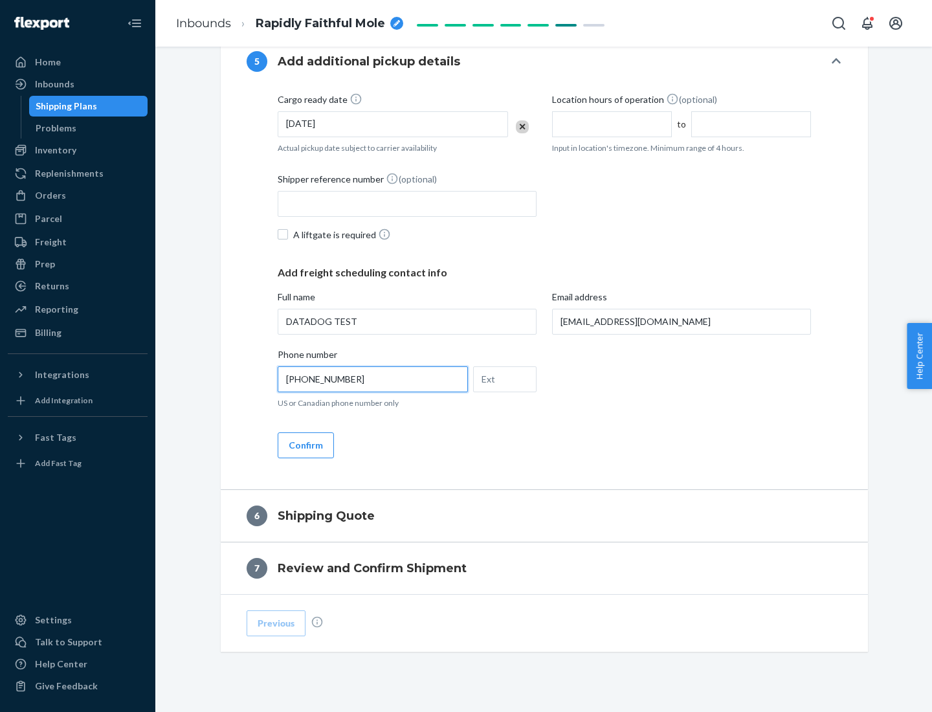
scroll to position [724, 0]
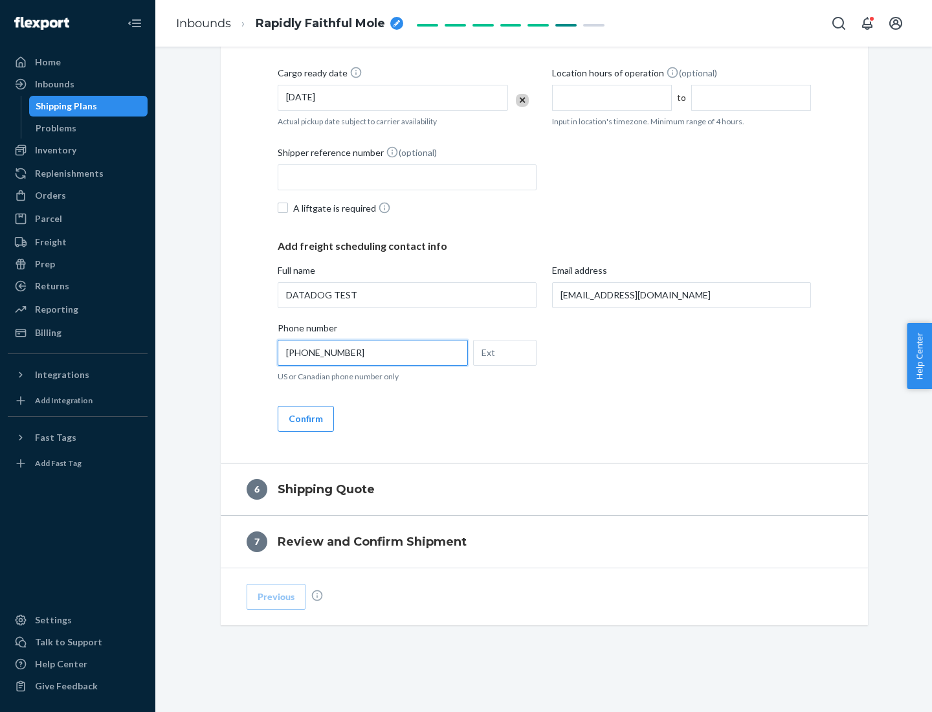
type input "[PHONE_NUMBER]"
click at [305, 418] on button "Confirm" at bounding box center [306, 419] width 56 height 26
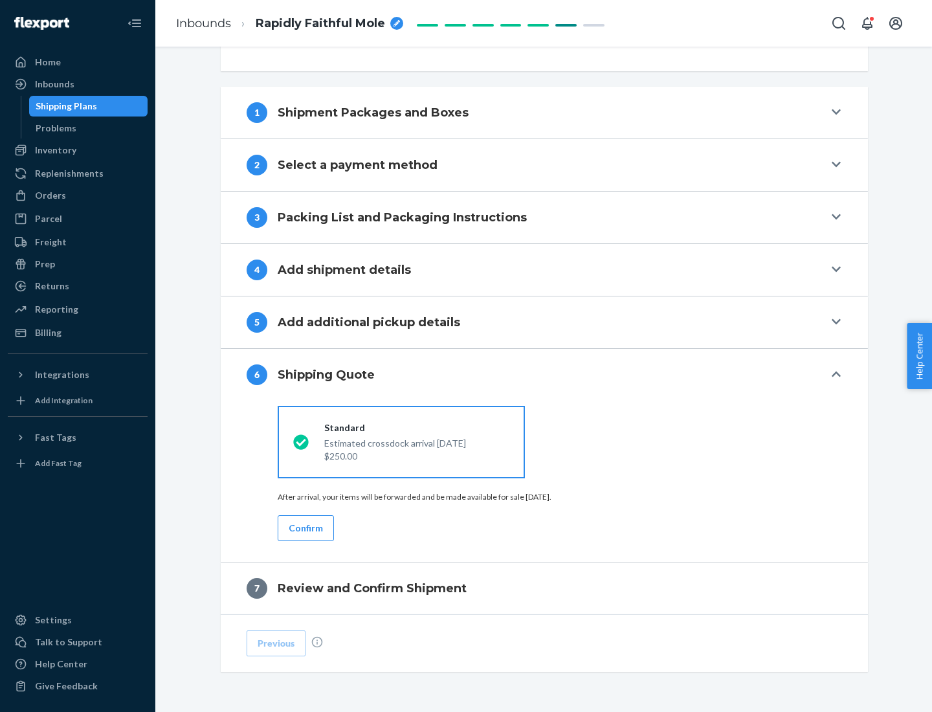
scroll to position [484, 0]
